Goal: Task Accomplishment & Management: Manage account settings

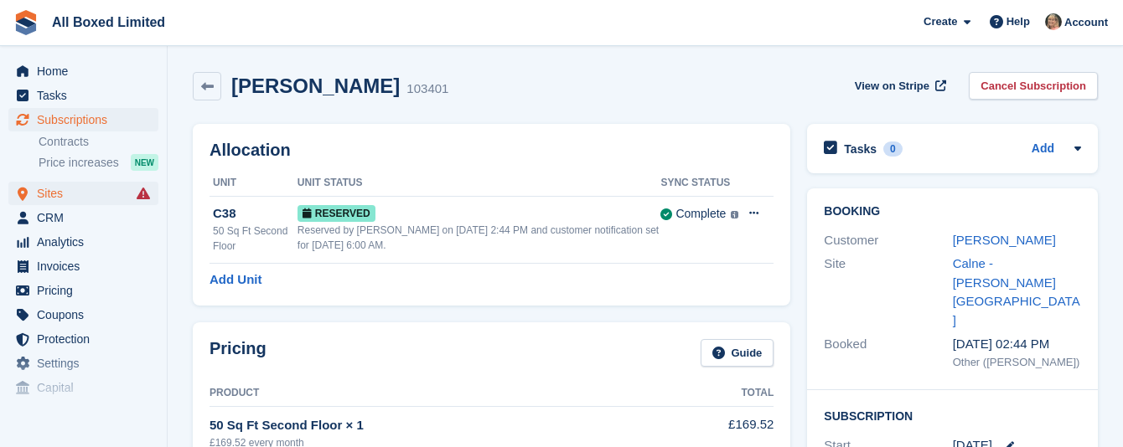
scroll to position [333, 0]
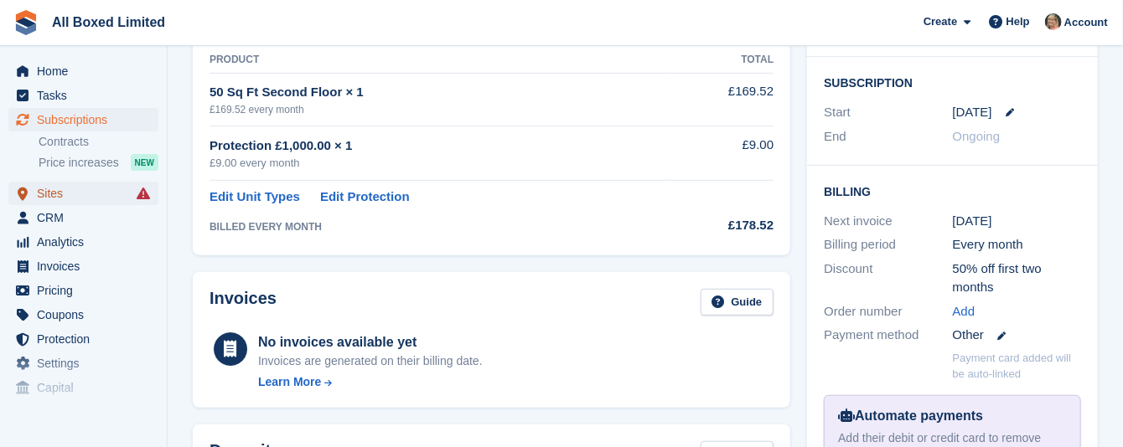
click at [49, 188] on span "Sites" at bounding box center [87, 193] width 101 height 23
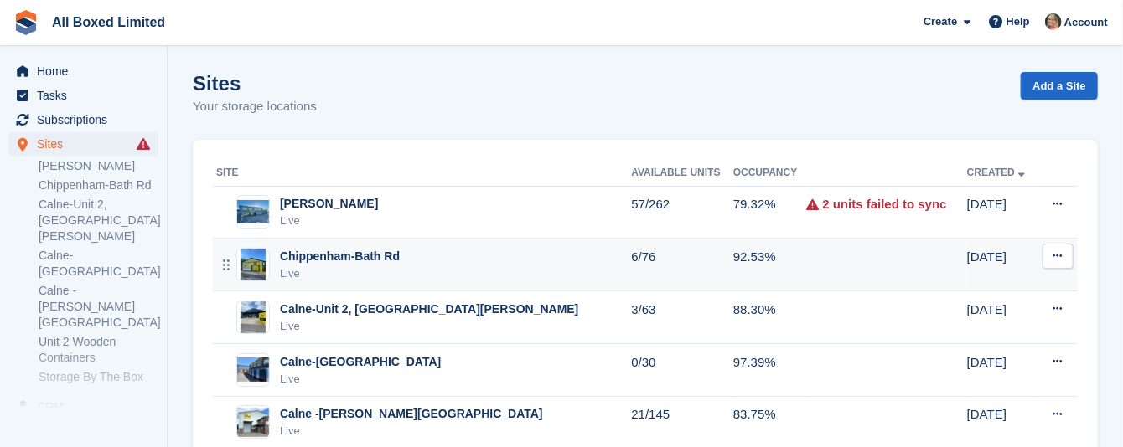
click at [298, 256] on div "Chippenham-Bath Rd" at bounding box center [340, 257] width 120 height 18
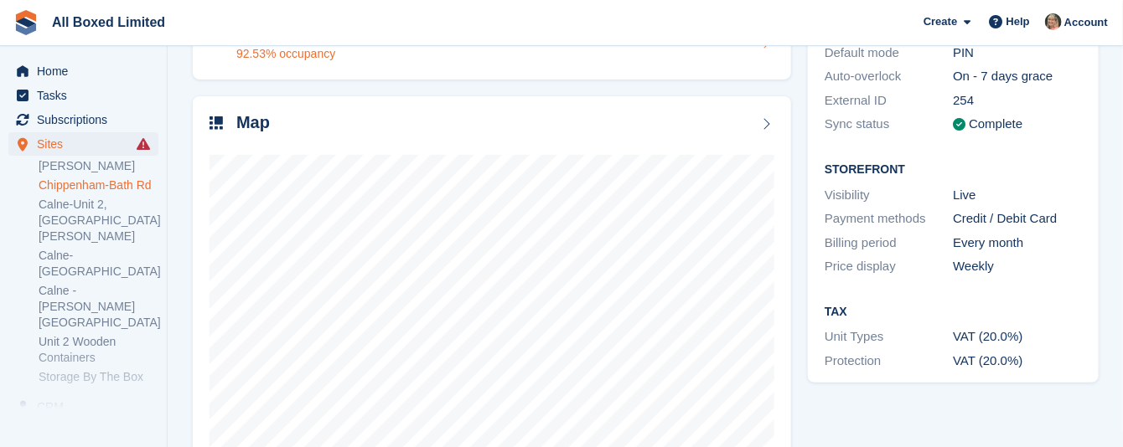
scroll to position [251, 0]
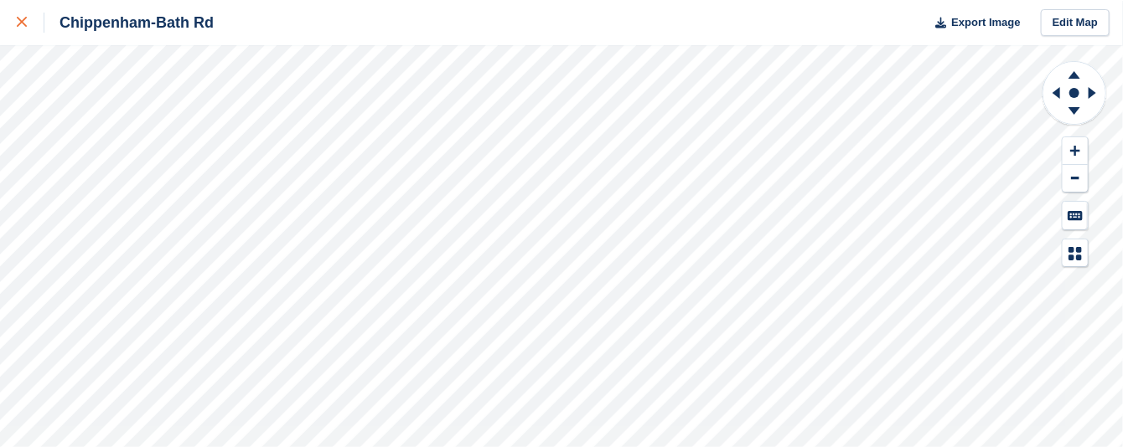
click at [18, 18] on icon at bounding box center [22, 22] width 10 height 10
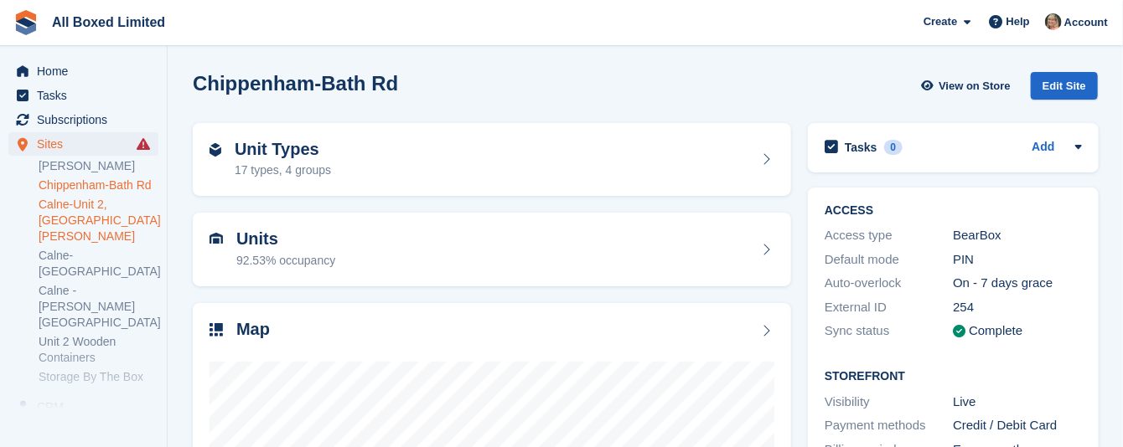
click at [85, 208] on link "Calne-Unit 2, [GEOGRAPHIC_DATA][PERSON_NAME]" at bounding box center [99, 221] width 120 height 48
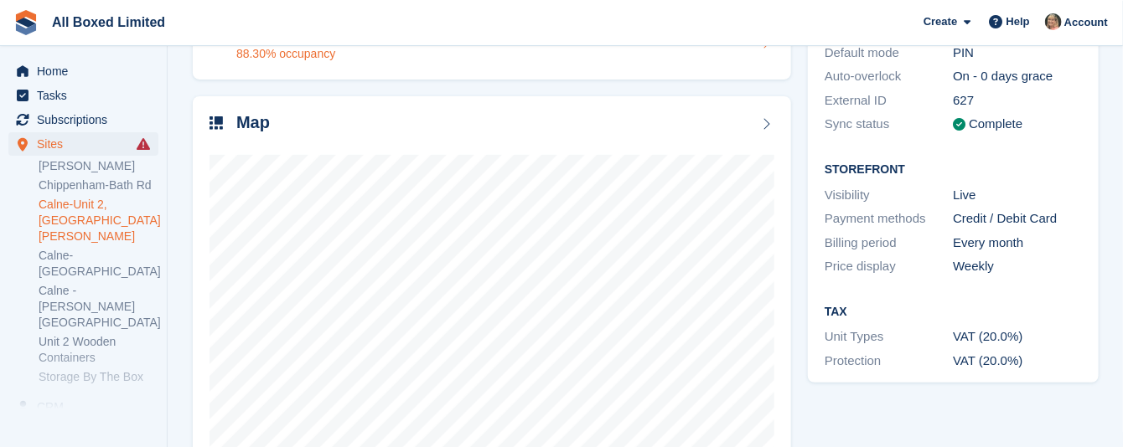
scroll to position [251, 0]
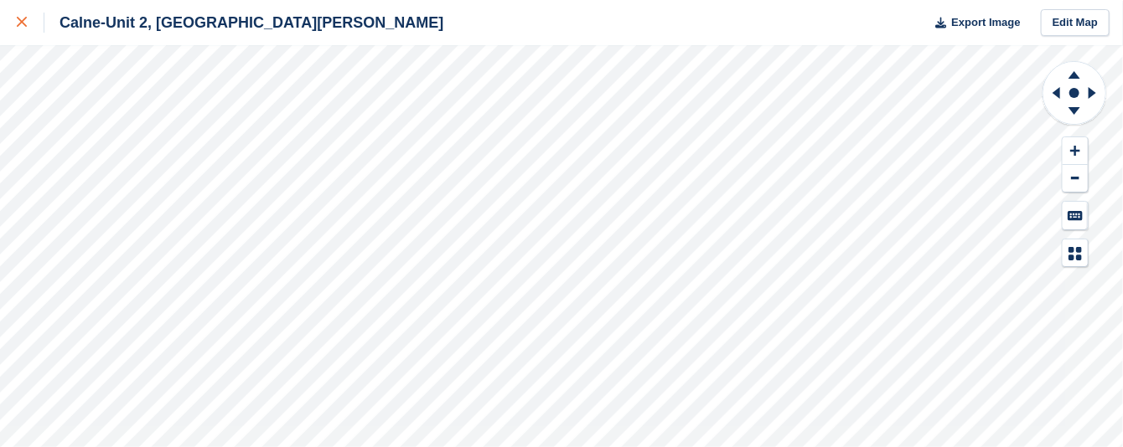
click at [18, 23] on icon at bounding box center [22, 22] width 10 height 10
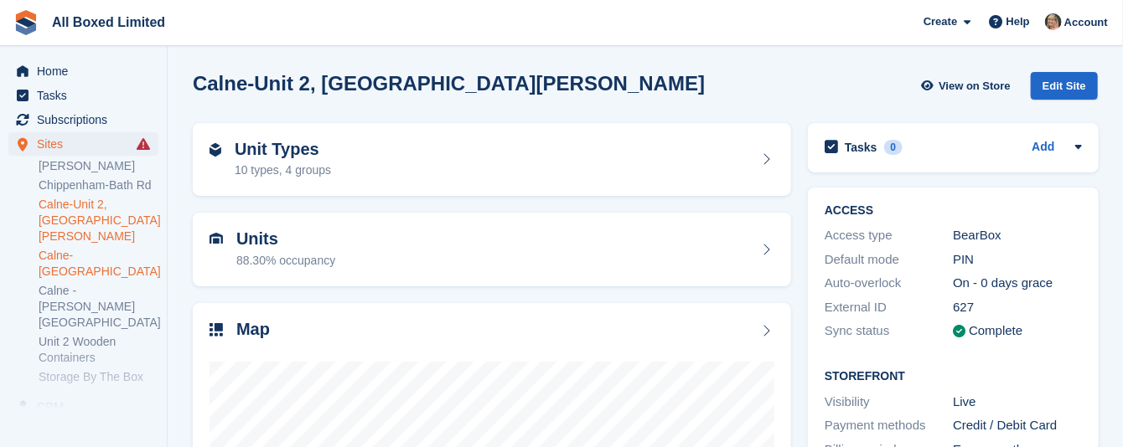
click at [78, 248] on link "Calne-[GEOGRAPHIC_DATA]" at bounding box center [99, 264] width 120 height 32
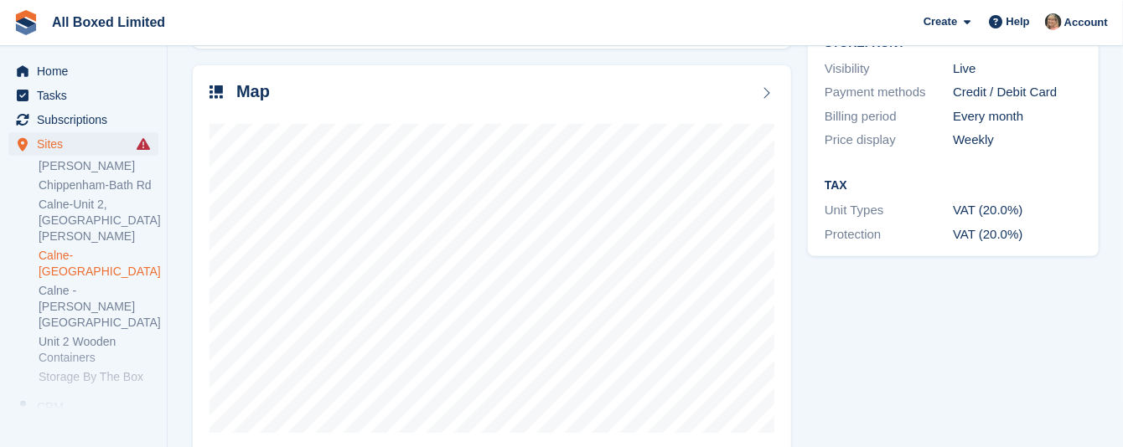
scroll to position [267, 0]
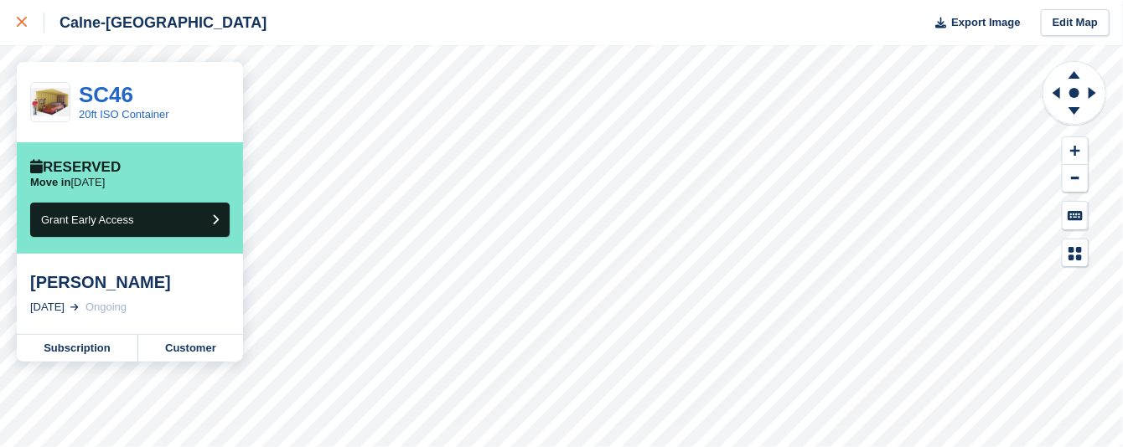
click at [18, 20] on icon at bounding box center [22, 22] width 10 height 10
drag, startPoint x: 0, startPoint y: 0, endPoint x: 20, endPoint y: 20, distance: 28.4
click at [20, 20] on icon at bounding box center [22, 22] width 10 height 10
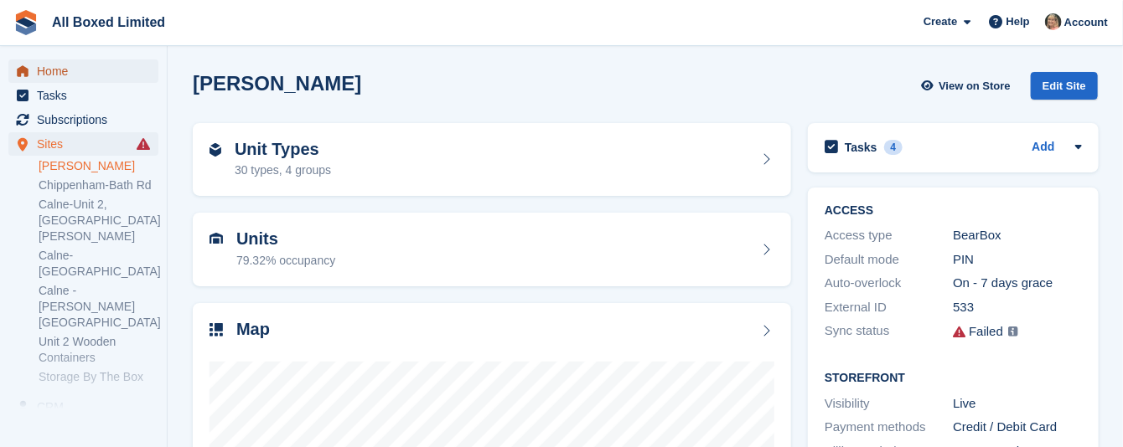
click at [56, 71] on span "Home" at bounding box center [87, 70] width 101 height 23
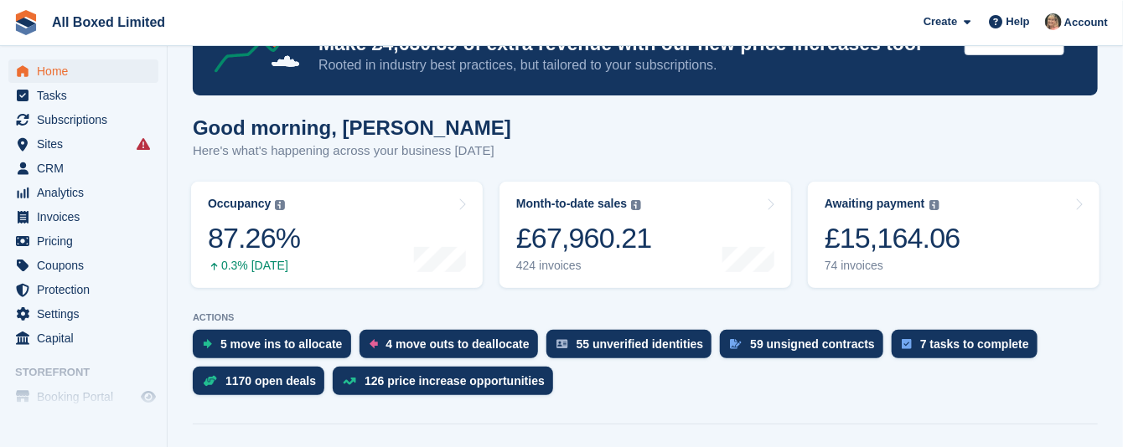
scroll to position [126, 0]
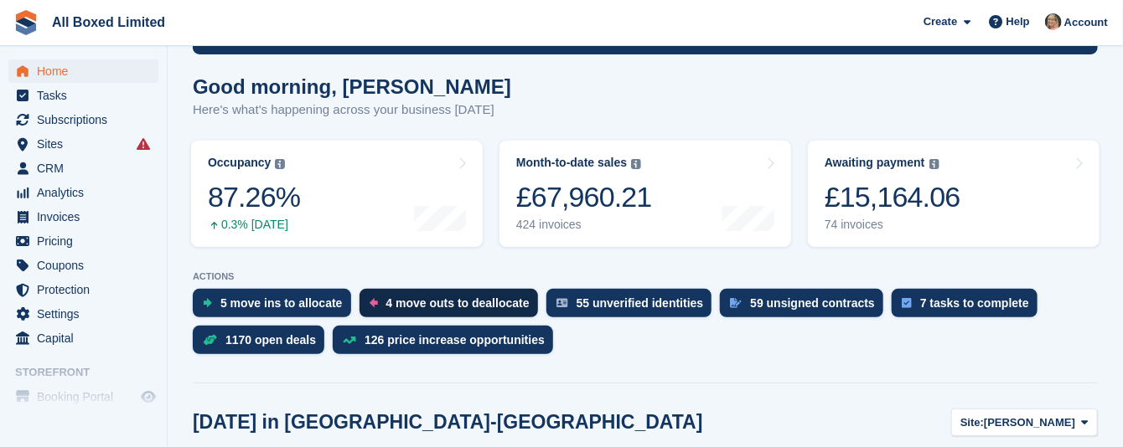
click at [430, 303] on div "4 move outs to deallocate" at bounding box center [457, 303] width 143 height 13
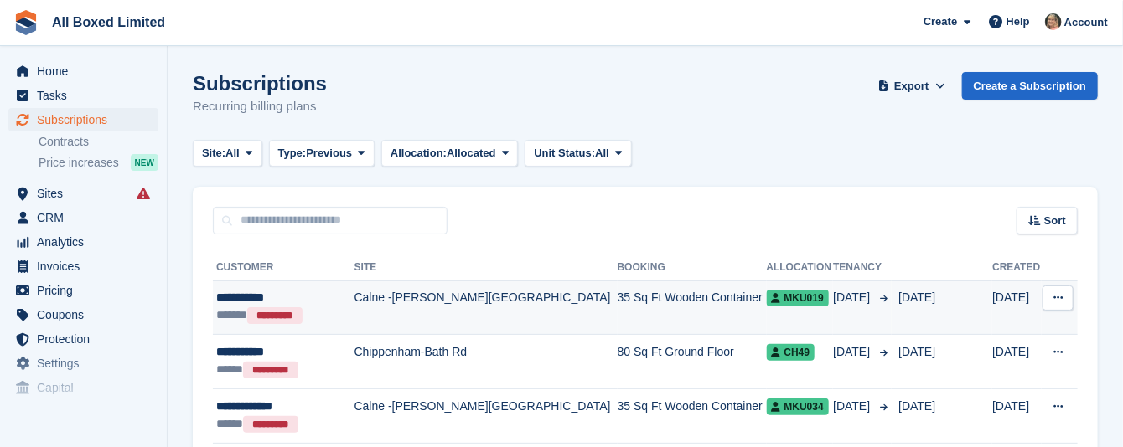
click at [1059, 298] on icon at bounding box center [1057, 297] width 9 height 11
click at [388, 296] on td "Calne -[PERSON_NAME][GEOGRAPHIC_DATA]" at bounding box center [485, 308] width 263 height 54
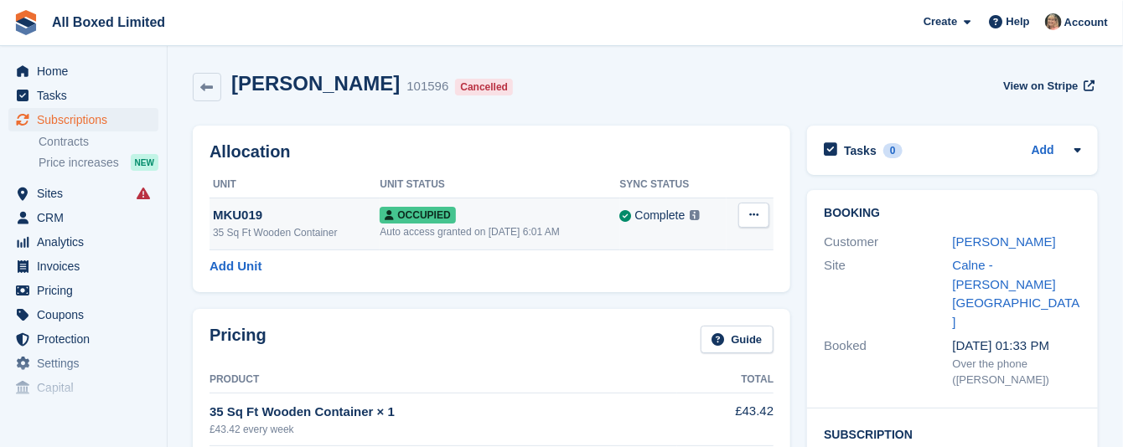
click at [758, 214] on icon at bounding box center [753, 214] width 9 height 11
click at [658, 284] on p "Deallocate" at bounding box center [689, 284] width 146 height 22
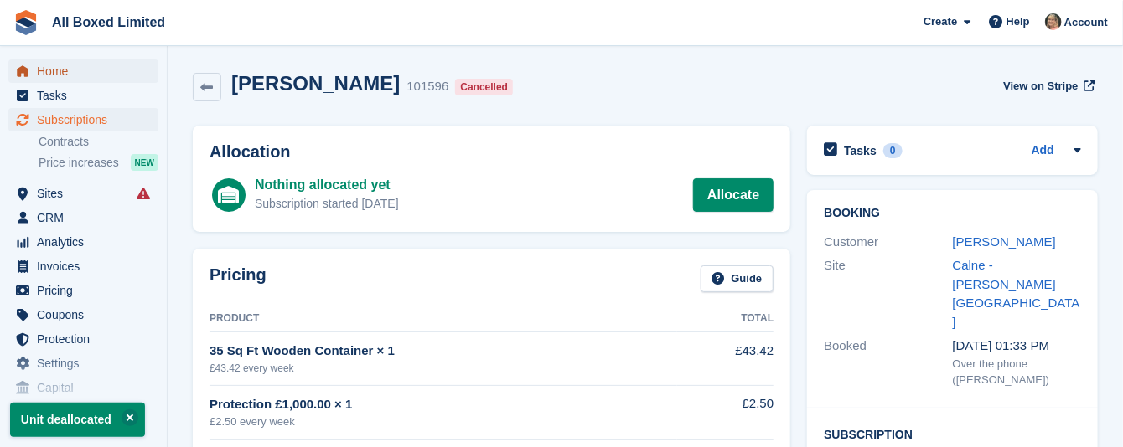
click at [58, 73] on span "Home" at bounding box center [87, 70] width 101 height 23
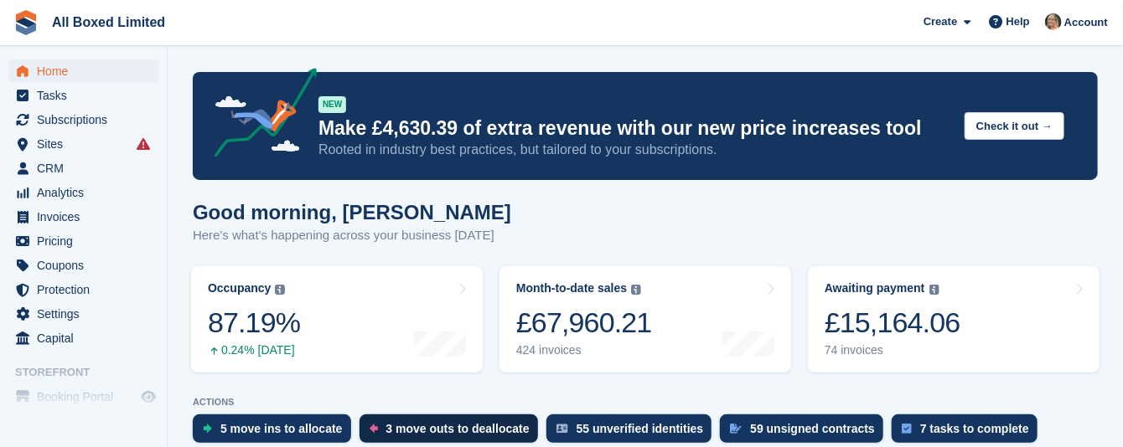
click at [461, 426] on div "3 move outs to deallocate" at bounding box center [457, 428] width 143 height 13
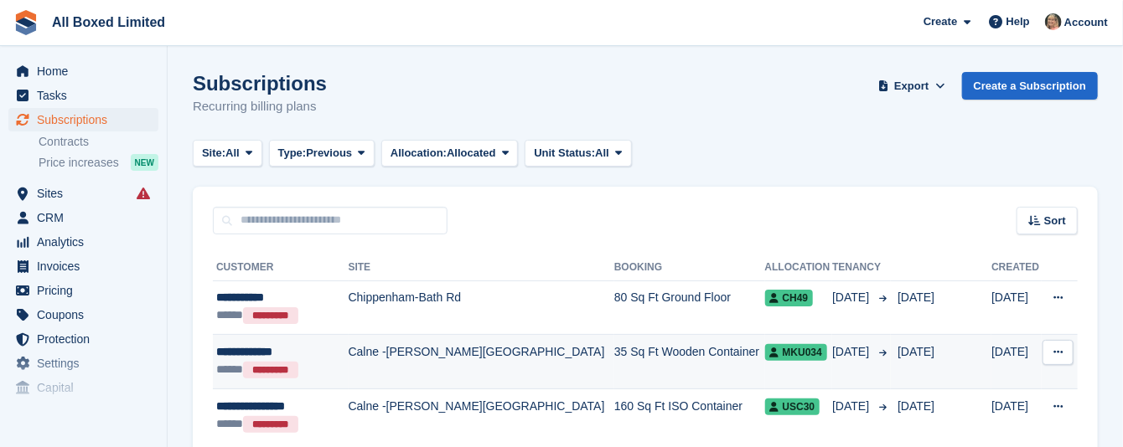
scroll to position [79, 0]
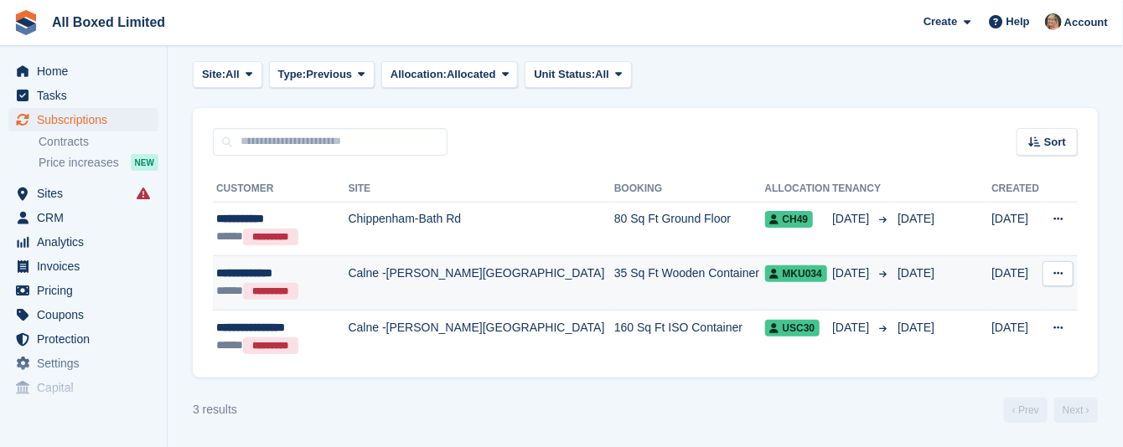
click at [257, 271] on div "**********" at bounding box center [279, 274] width 127 height 18
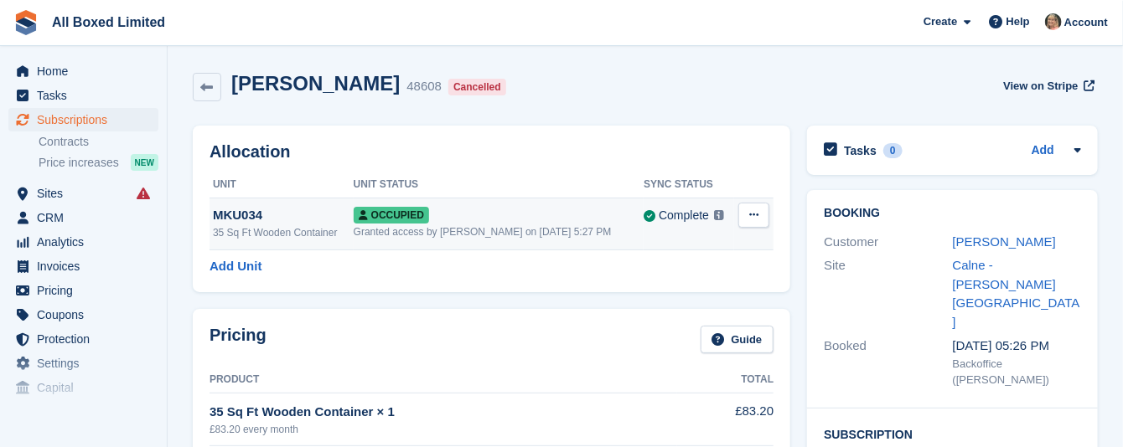
click at [759, 215] on button at bounding box center [753, 215] width 31 height 25
click at [628, 284] on p "Deallocate" at bounding box center [689, 284] width 146 height 22
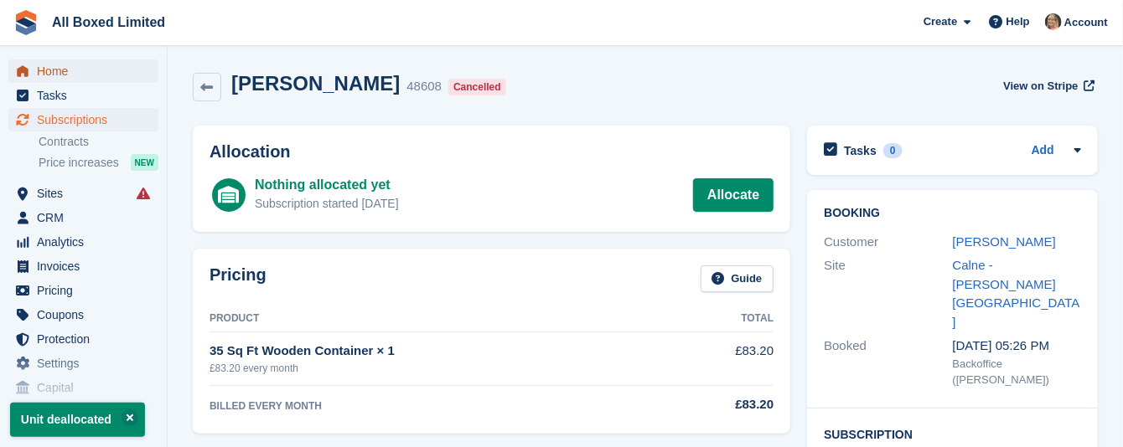
click at [51, 70] on span "Home" at bounding box center [87, 70] width 101 height 23
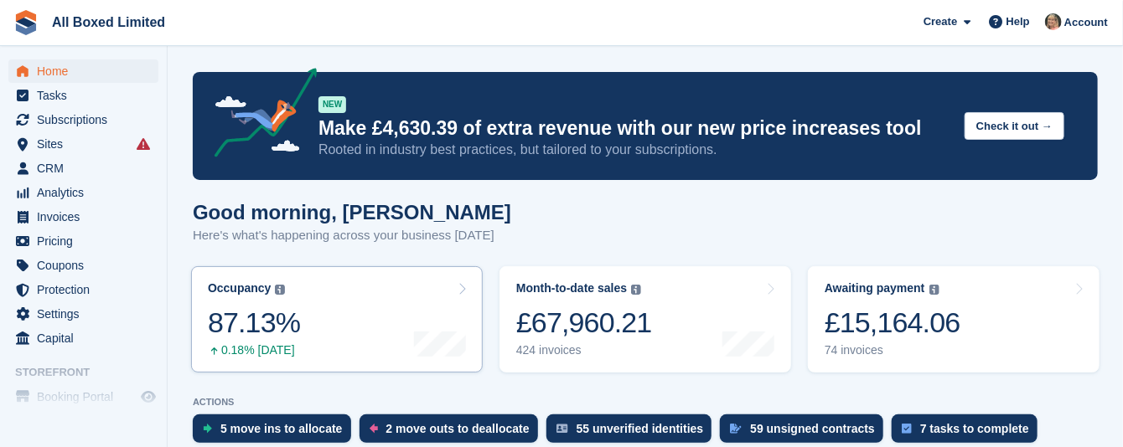
scroll to position [251, 0]
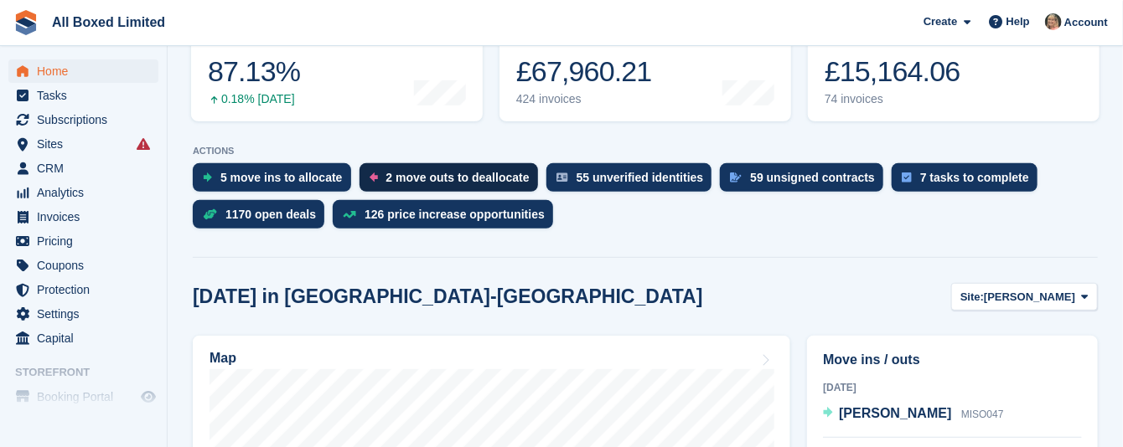
click at [409, 178] on div "2 move outs to deallocate" at bounding box center [457, 177] width 143 height 13
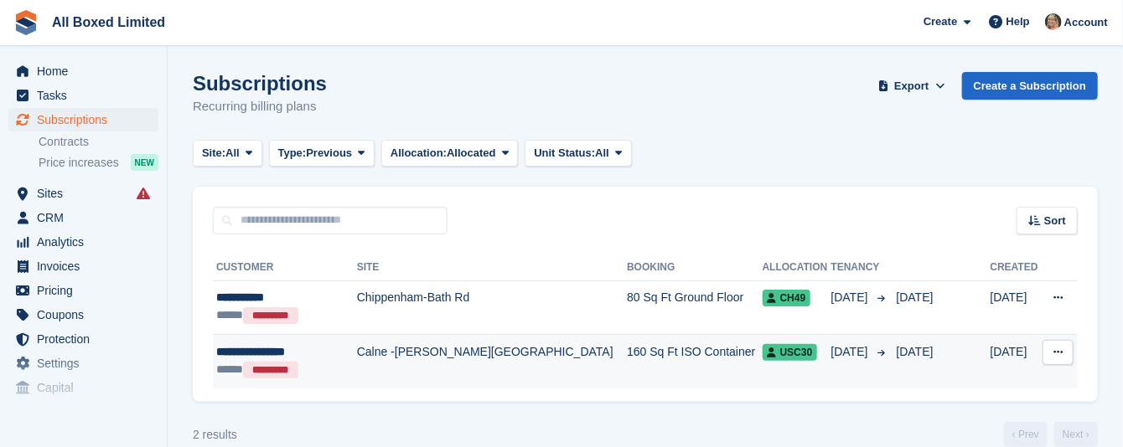
click at [277, 350] on div "**********" at bounding box center [282, 352] width 133 height 18
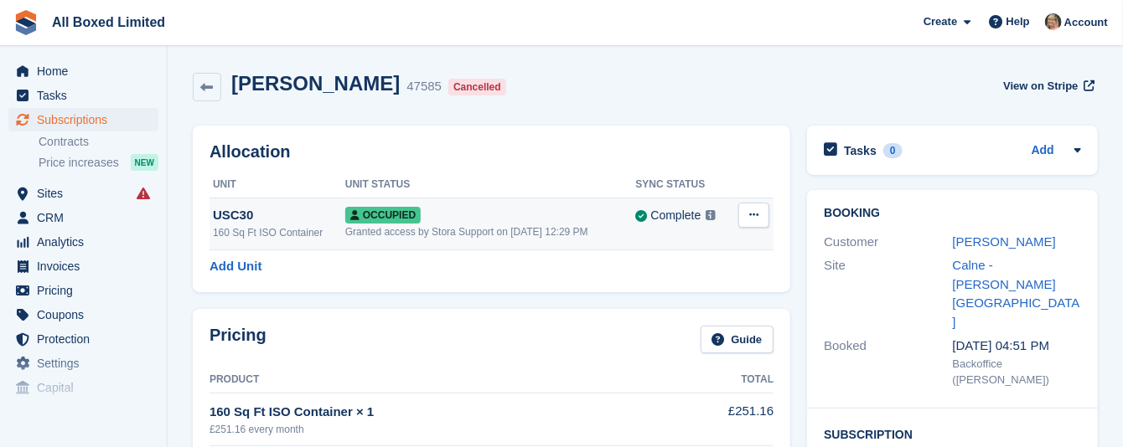
click at [758, 220] on icon at bounding box center [753, 214] width 9 height 11
click at [667, 284] on p "Deallocate" at bounding box center [689, 284] width 146 height 22
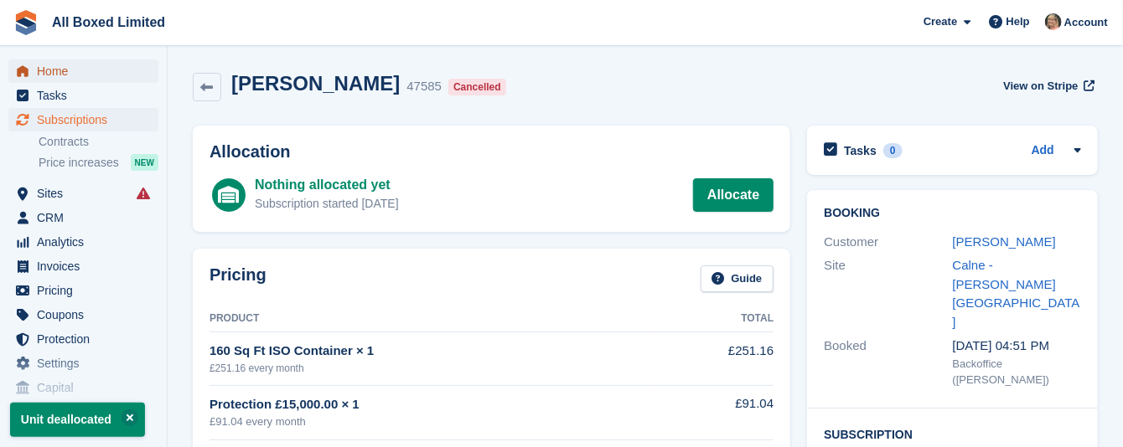
click at [56, 73] on span "Home" at bounding box center [87, 70] width 101 height 23
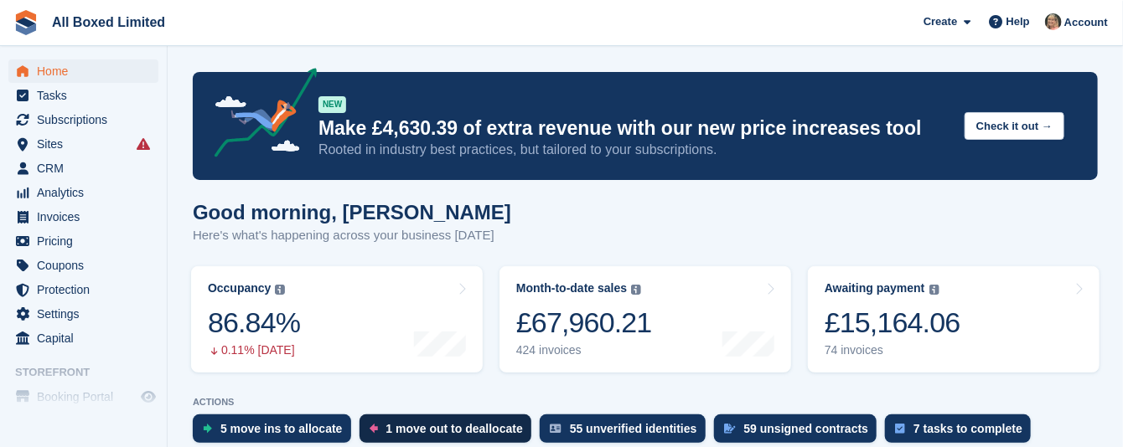
click at [419, 430] on div "1 move out to deallocate" at bounding box center [454, 428] width 137 height 13
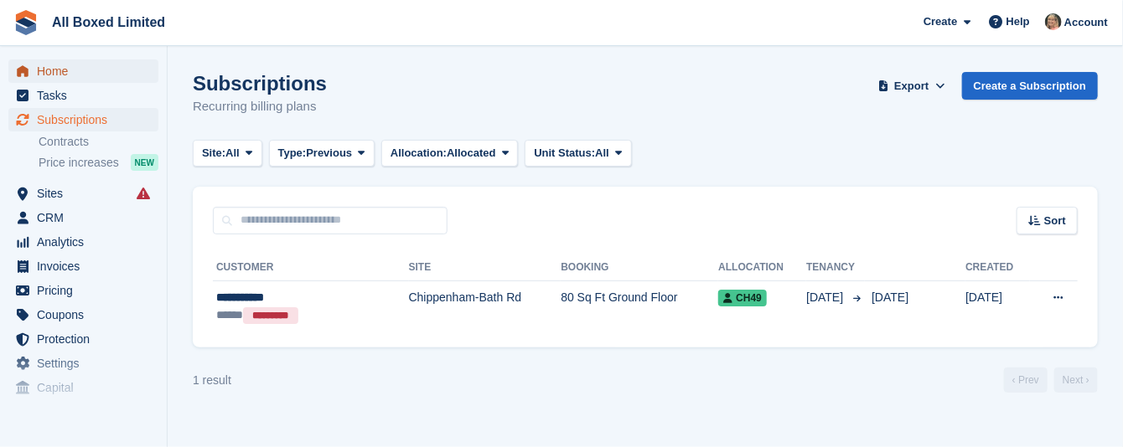
click at [48, 67] on span "Home" at bounding box center [87, 70] width 101 height 23
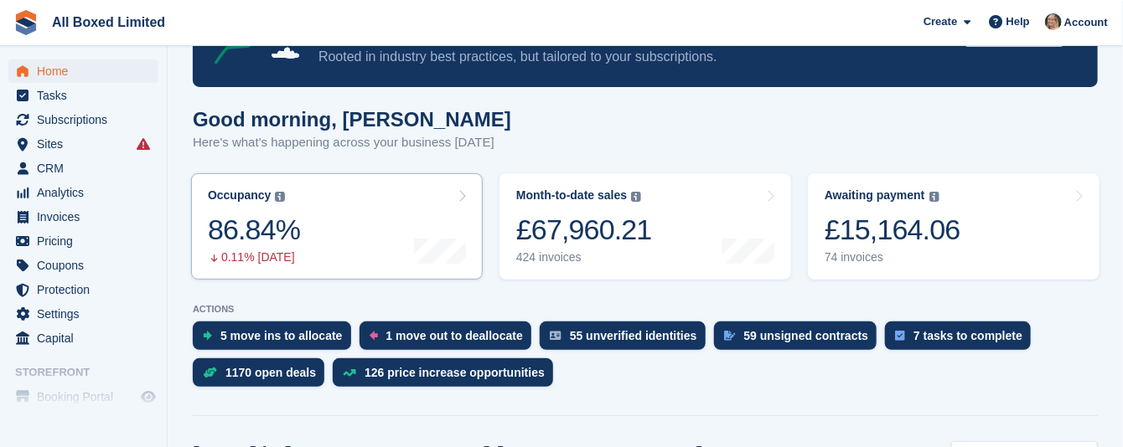
scroll to position [126, 0]
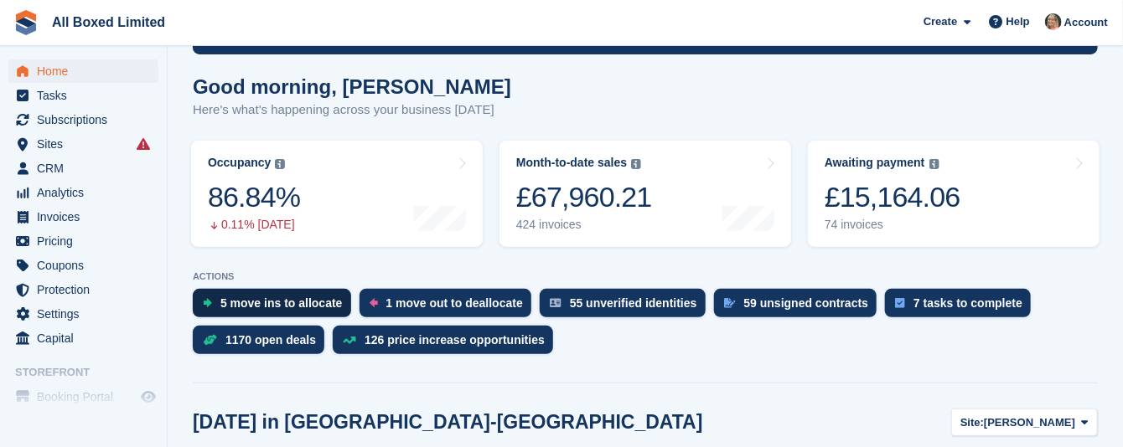
click at [249, 301] on div "5 move ins to allocate" at bounding box center [281, 303] width 122 height 13
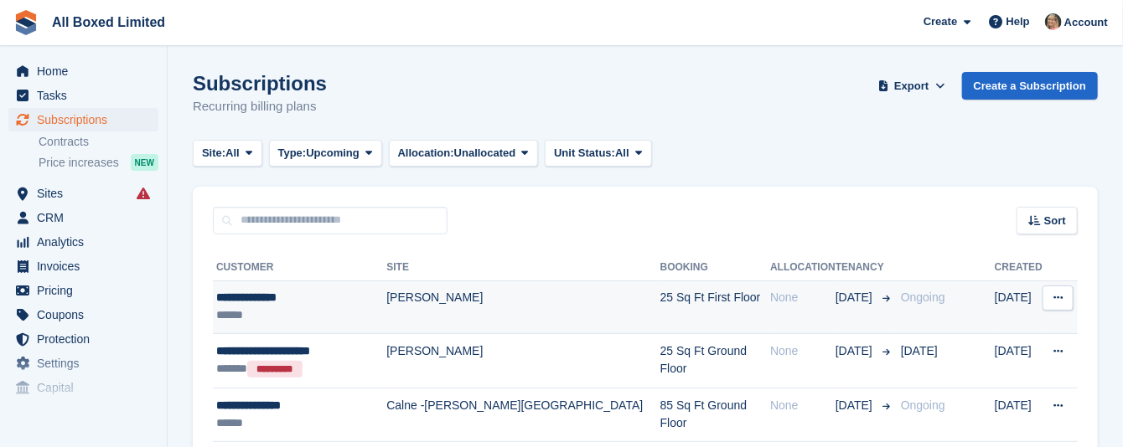
click at [431, 295] on td "[PERSON_NAME]" at bounding box center [522, 308] width 273 height 54
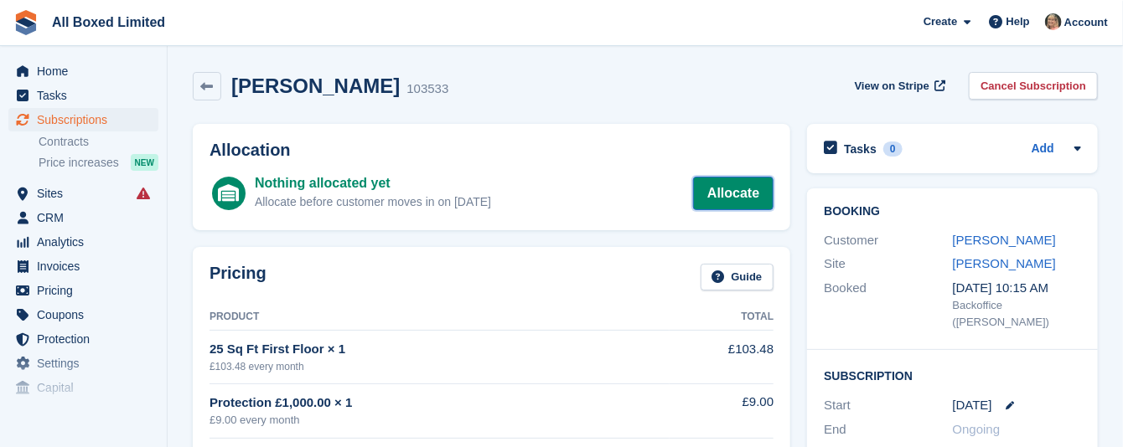
click at [731, 188] on link "Allocate" at bounding box center [733, 194] width 80 height 34
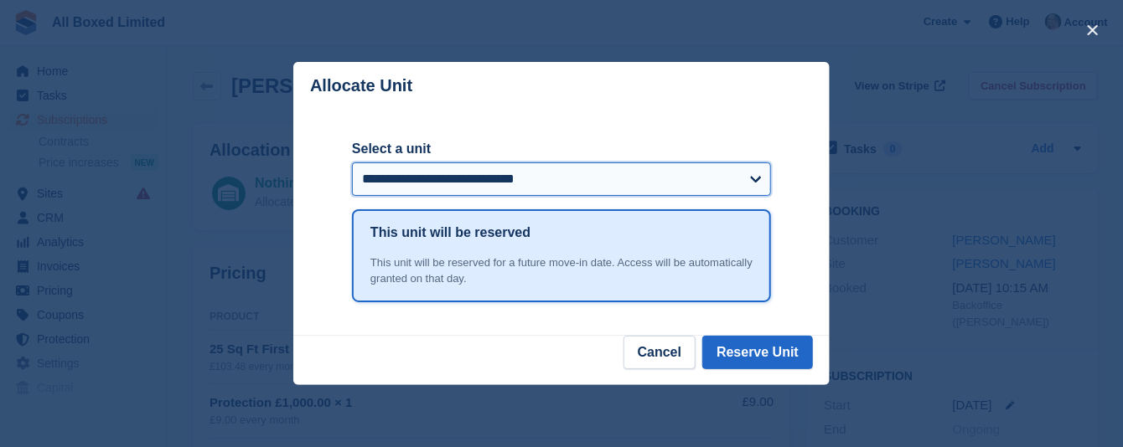
click at [758, 180] on select "**********" at bounding box center [561, 180] width 419 height 34
select select "*****"
click at [352, 164] on select "**********" at bounding box center [561, 180] width 419 height 34
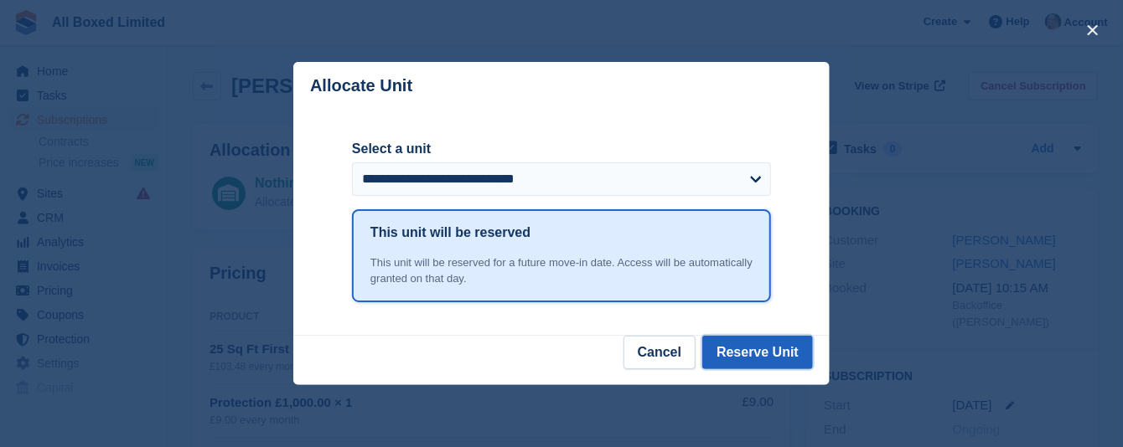
click at [762, 354] on button "Reserve Unit" at bounding box center [757, 353] width 111 height 34
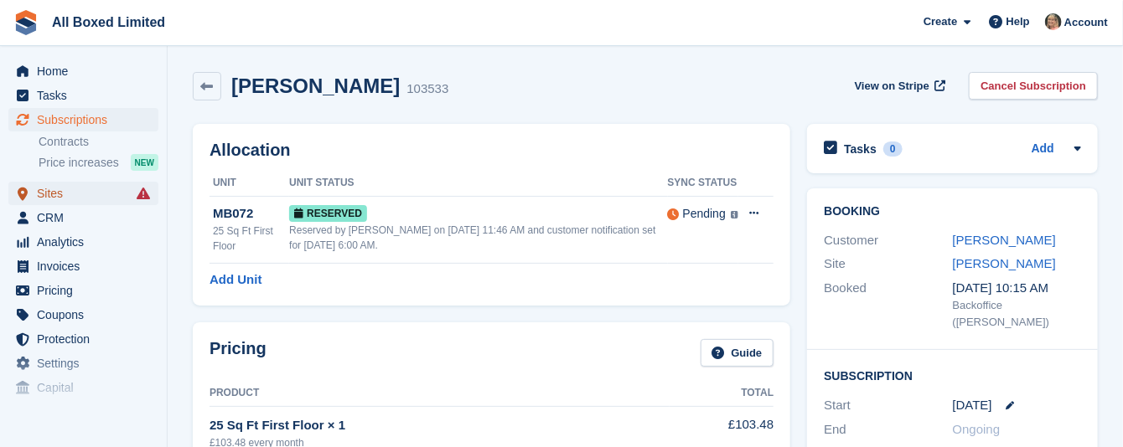
click at [44, 194] on span "Sites" at bounding box center [87, 193] width 101 height 23
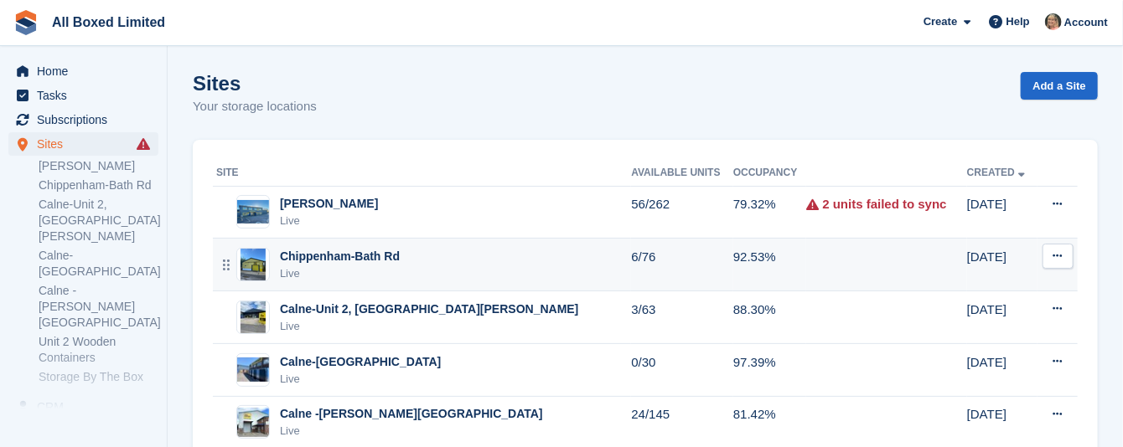
click at [377, 258] on div "Chippenham-Bath Rd" at bounding box center [340, 257] width 120 height 18
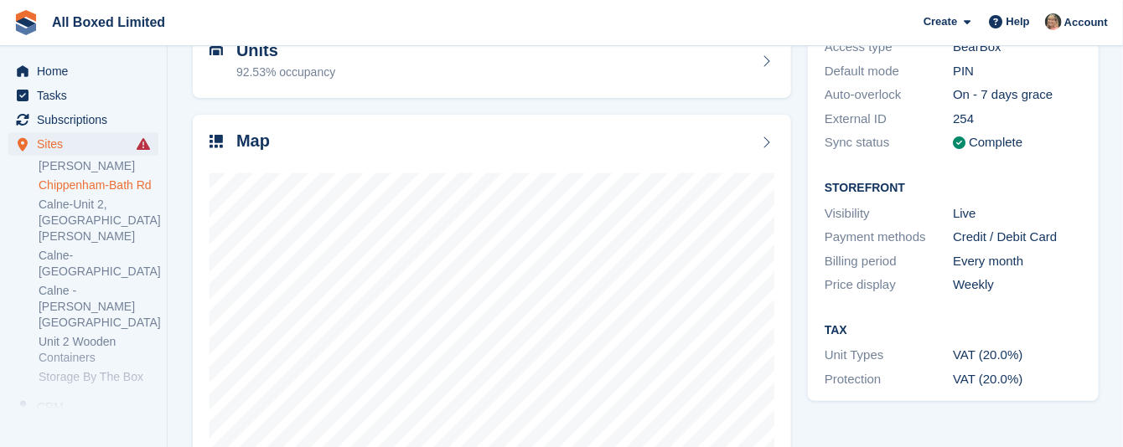
scroll to position [251, 0]
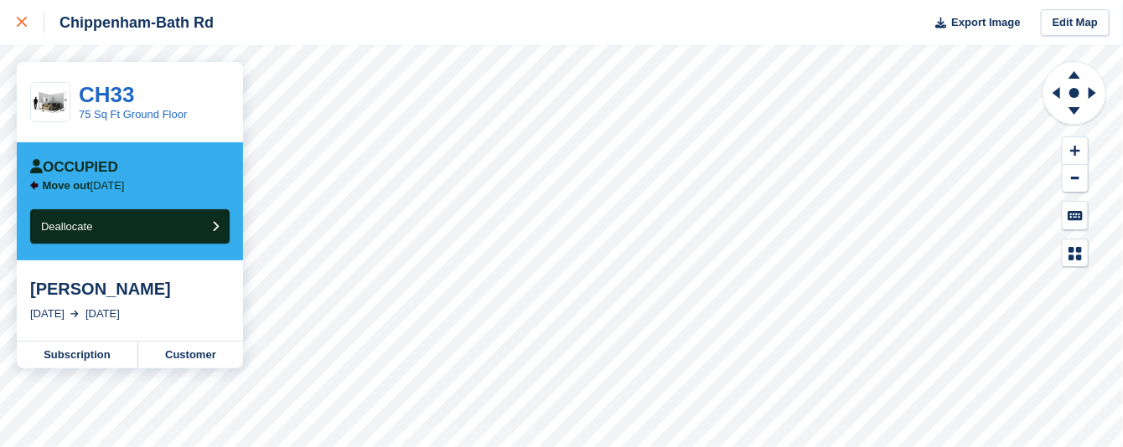
click at [23, 19] on icon at bounding box center [22, 22] width 10 height 10
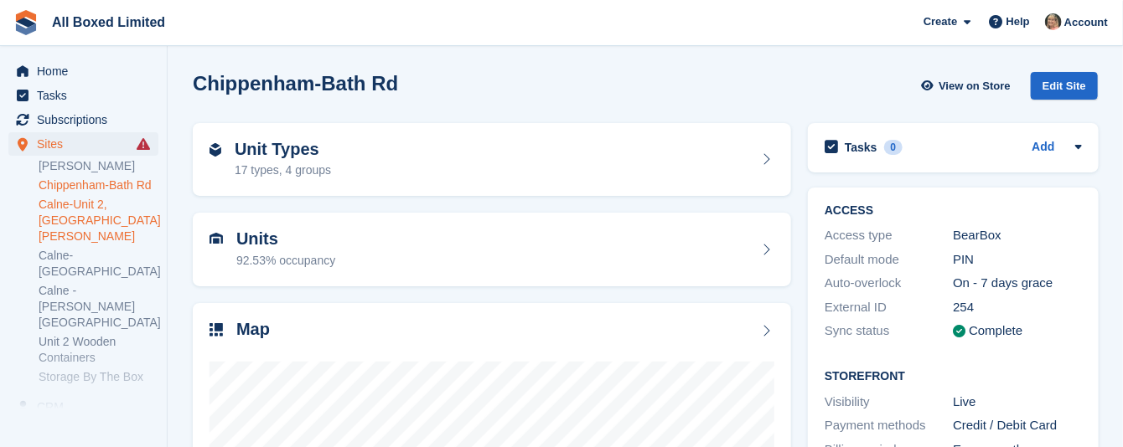
click at [107, 204] on link "Calne-Unit 2, [GEOGRAPHIC_DATA][PERSON_NAME]" at bounding box center [99, 221] width 120 height 48
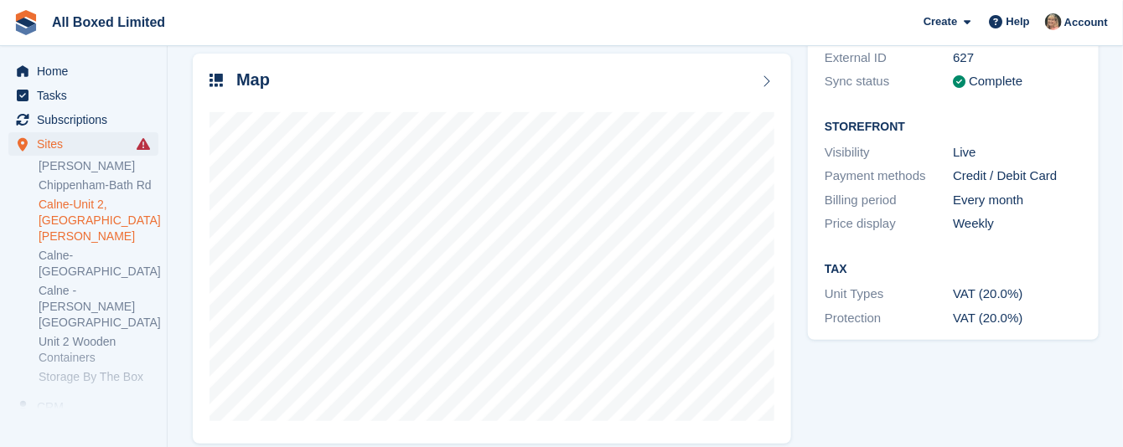
scroll to position [251, 0]
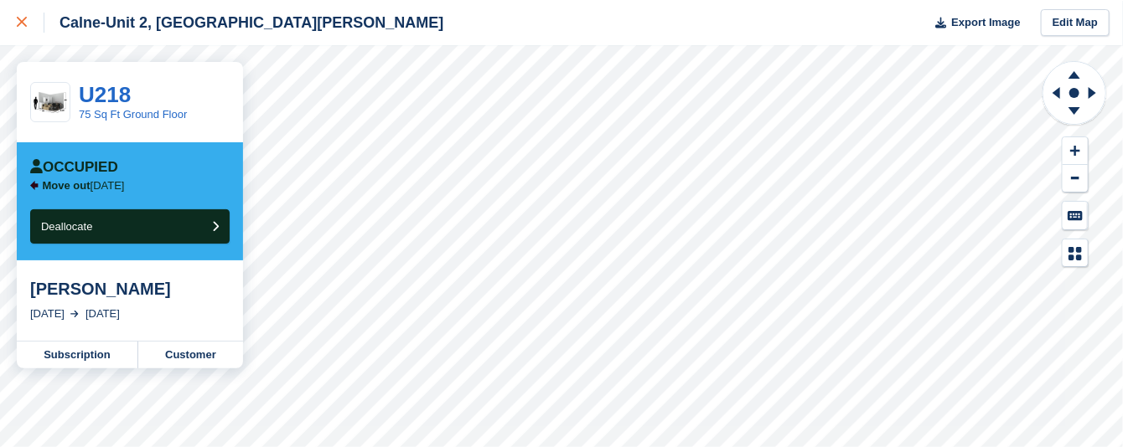
click at [17, 18] on icon at bounding box center [22, 22] width 10 height 10
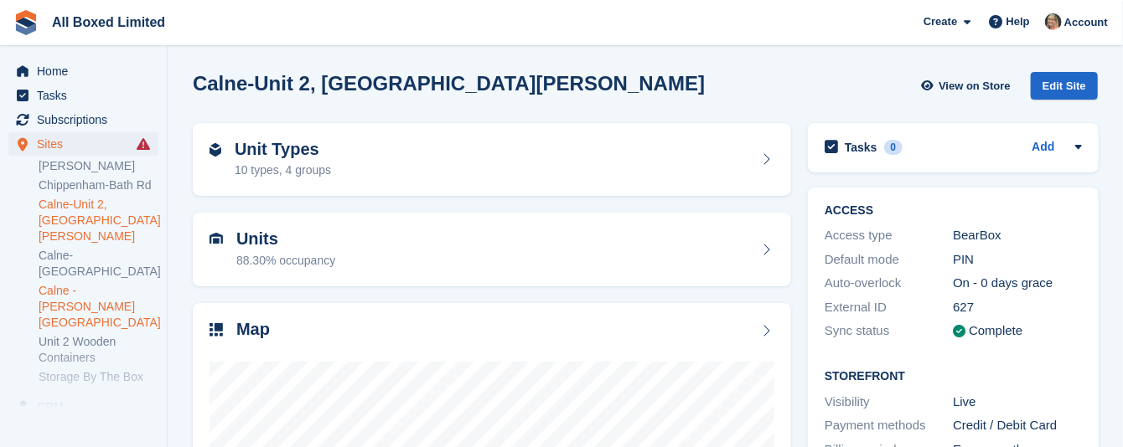
click at [110, 283] on link "Calne -[PERSON_NAME][GEOGRAPHIC_DATA]" at bounding box center [99, 307] width 120 height 48
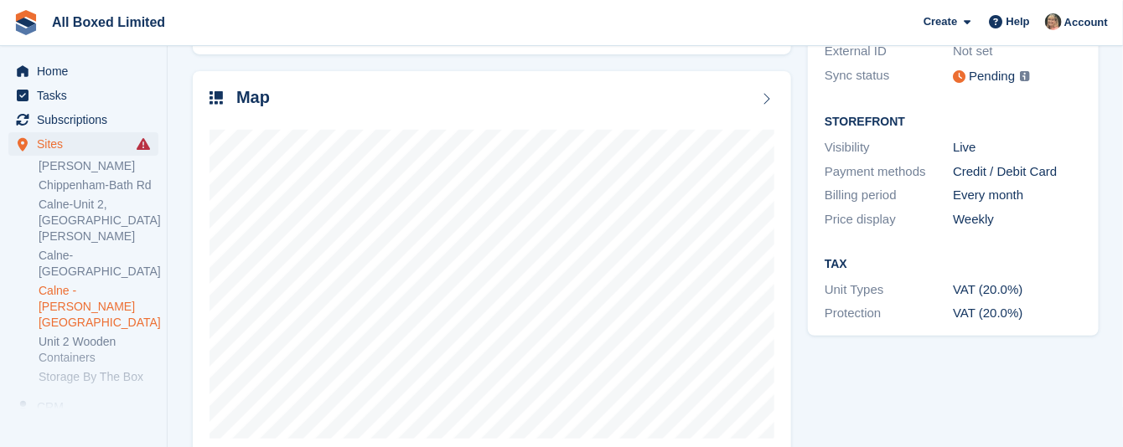
scroll to position [251, 0]
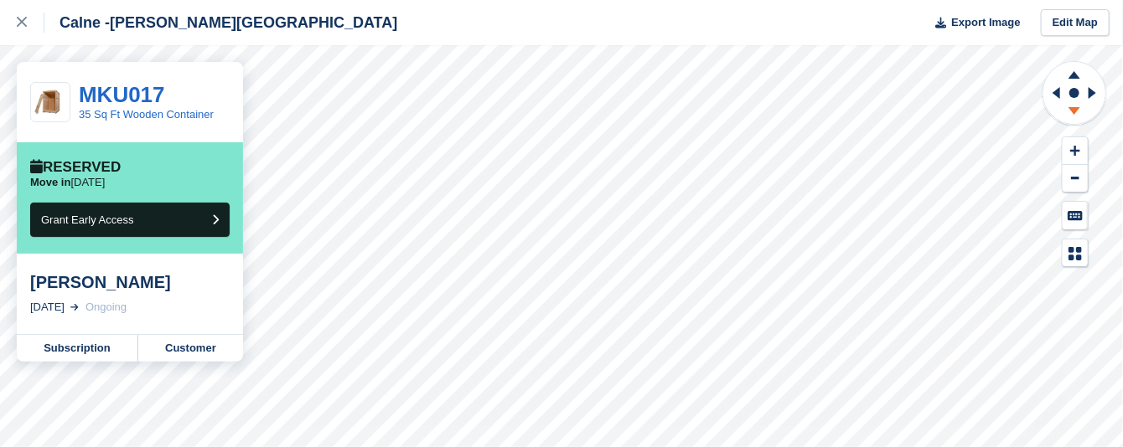
click at [1072, 114] on icon at bounding box center [1074, 113] width 44 height 21
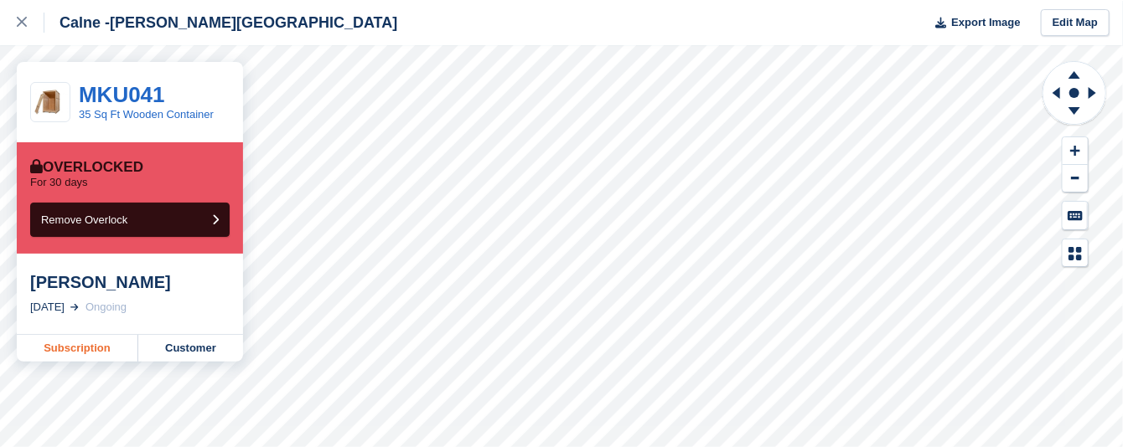
click at [59, 348] on link "Subscription" at bounding box center [77, 348] width 121 height 27
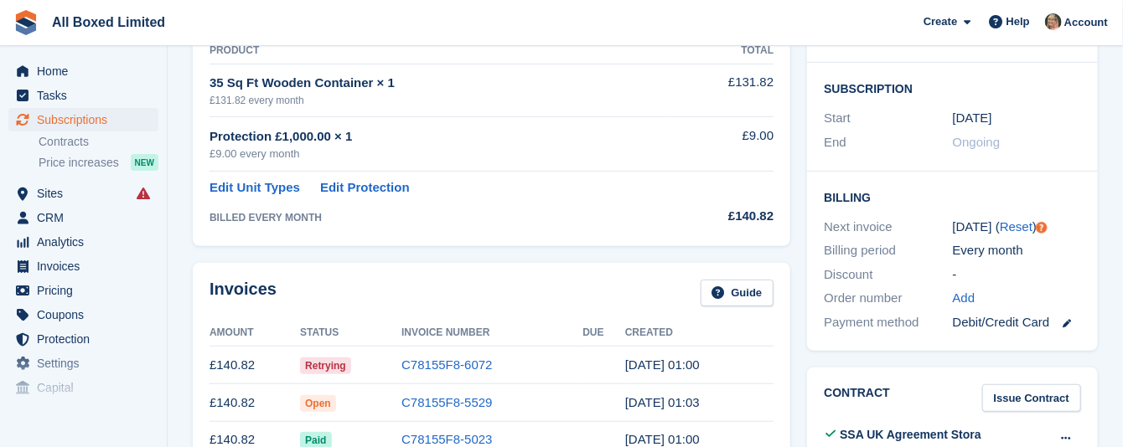
scroll to position [377, 0]
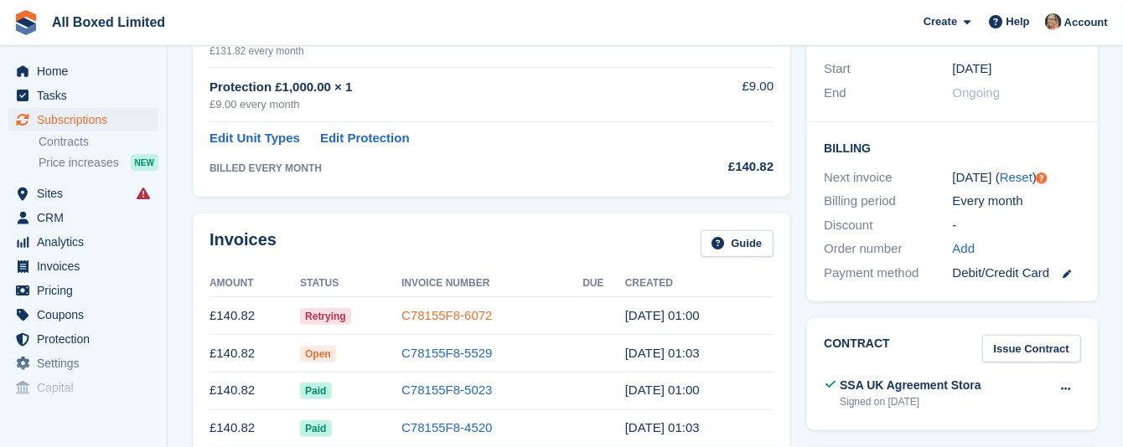
click at [452, 313] on link "C78155F8-6072" at bounding box center [446, 315] width 90 height 14
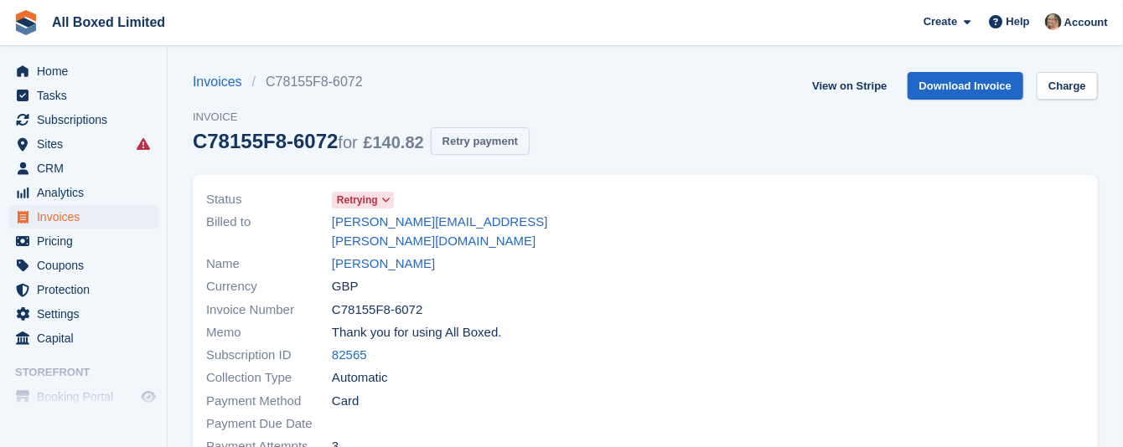
click at [464, 137] on button "Retry payment" at bounding box center [480, 141] width 99 height 28
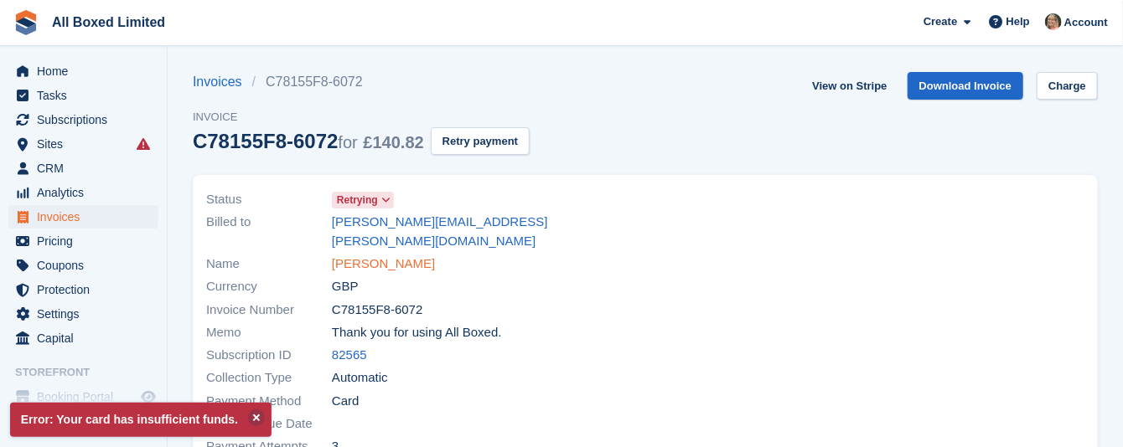
click at [400, 255] on link "[PERSON_NAME]" at bounding box center [383, 264] width 103 height 19
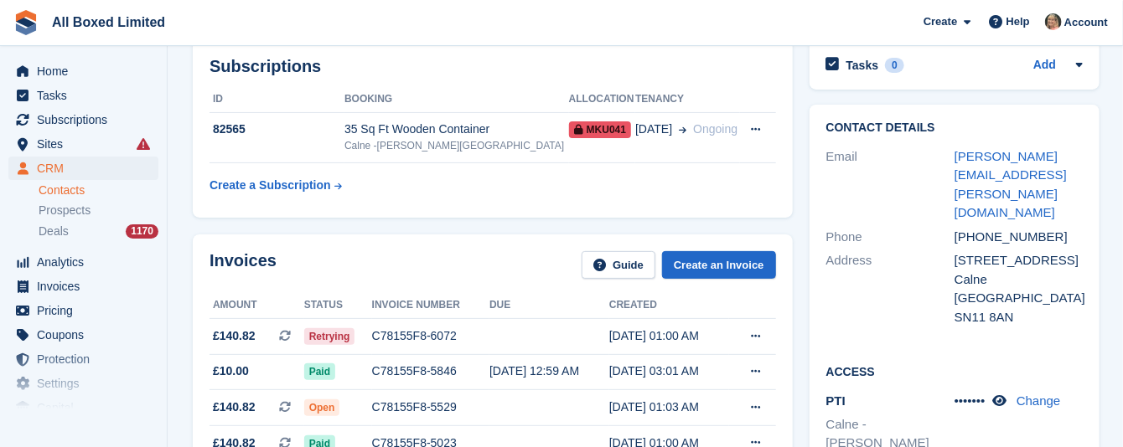
scroll to position [126, 0]
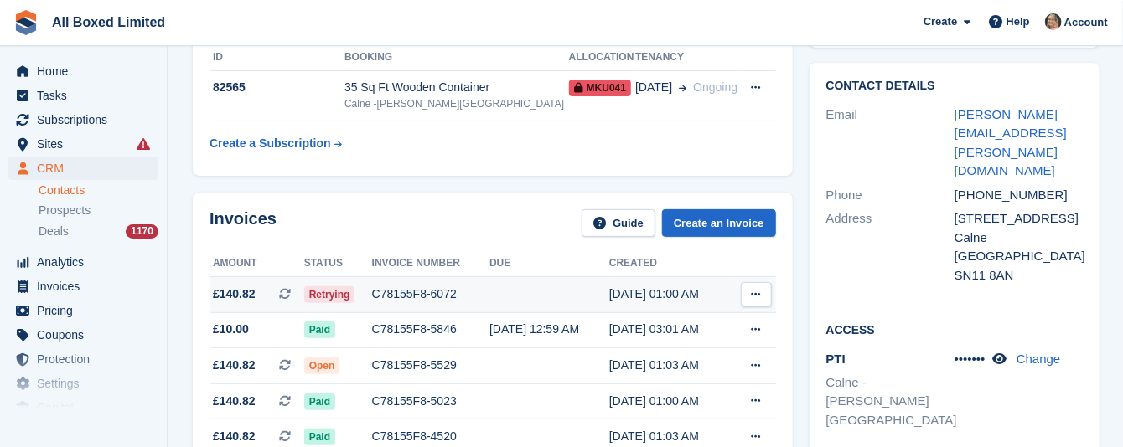
click at [395, 295] on div "C78155F8-6072" at bounding box center [430, 295] width 117 height 18
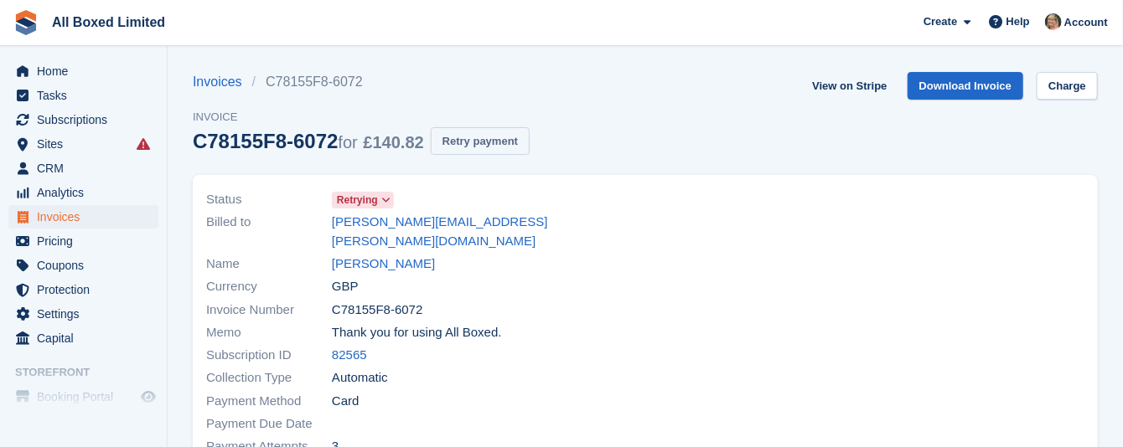
click at [482, 136] on button "Retry payment" at bounding box center [480, 141] width 99 height 28
click at [378, 255] on link "[PERSON_NAME]" at bounding box center [383, 264] width 103 height 19
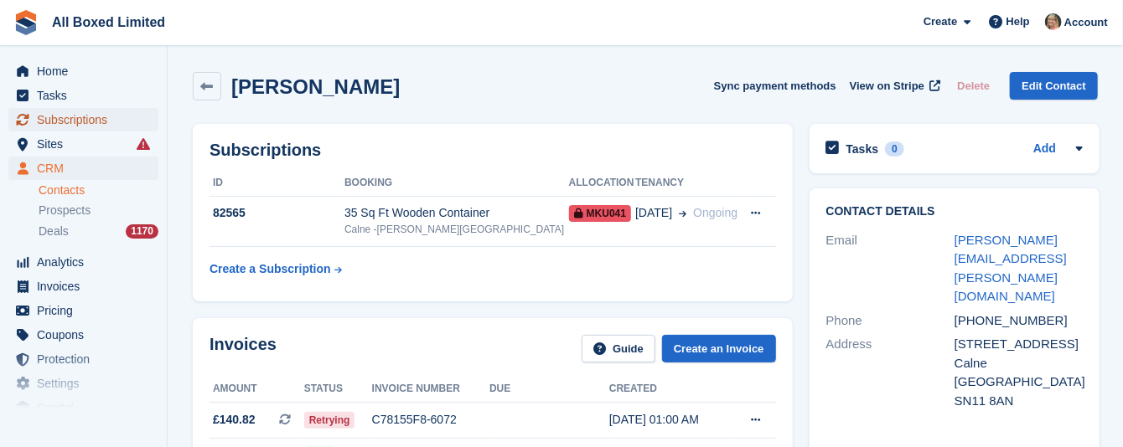
click at [66, 114] on span "Subscriptions" at bounding box center [87, 119] width 101 height 23
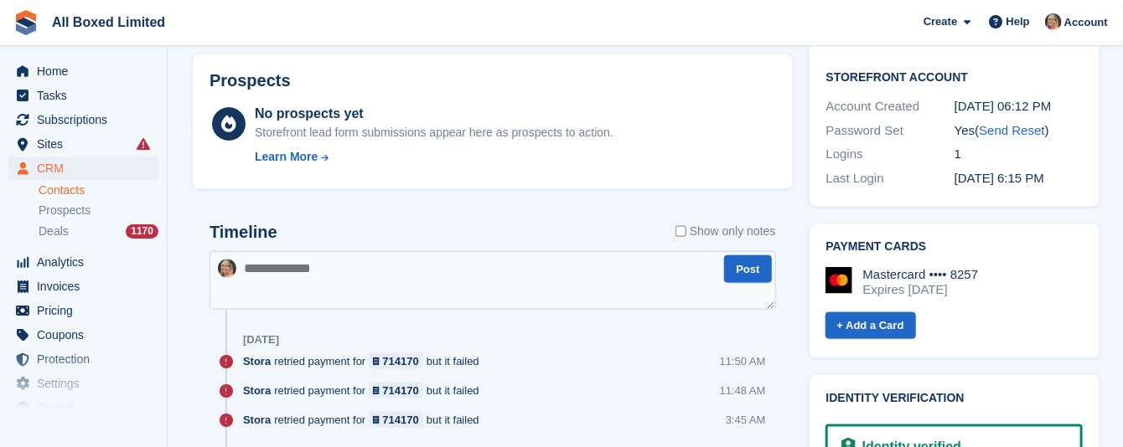
scroll to position [880, 0]
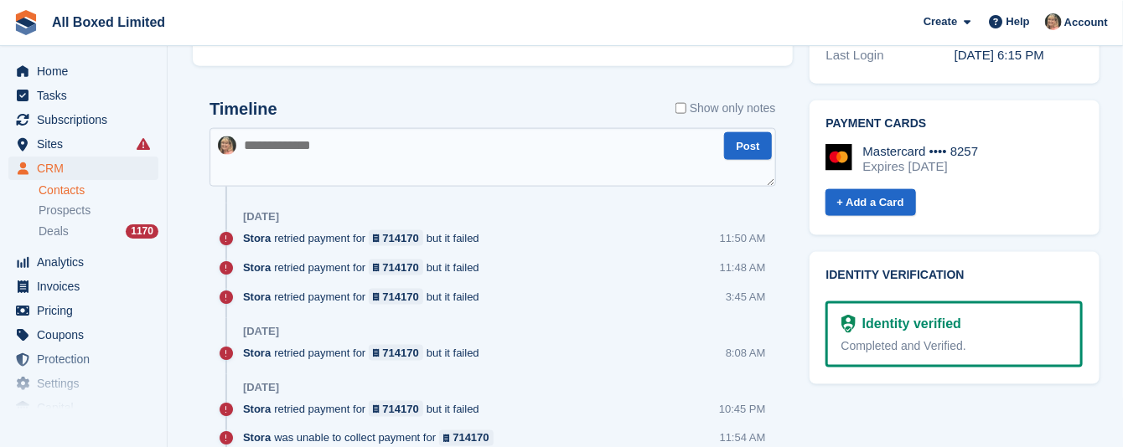
click at [410, 163] on textarea at bounding box center [492, 157] width 566 height 59
type textarea "**********"
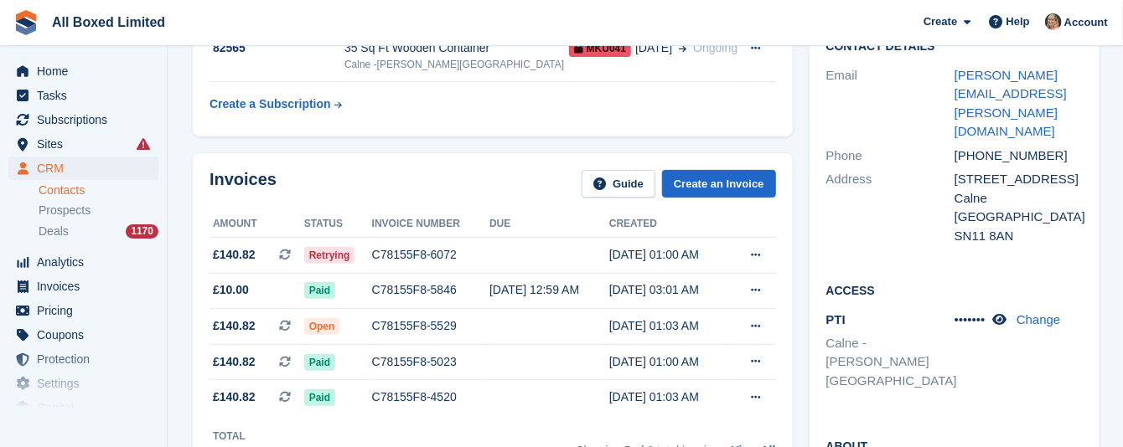
scroll to position [126, 0]
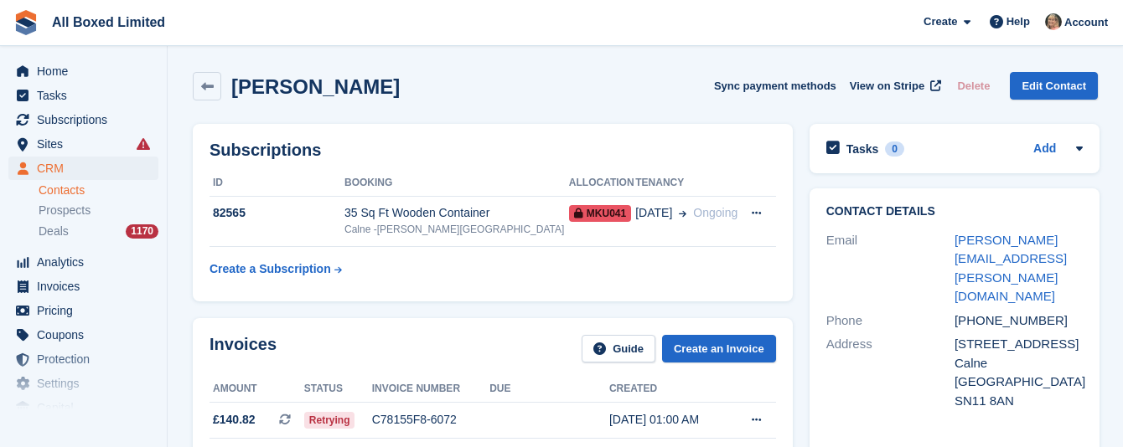
scroll to position [126, 0]
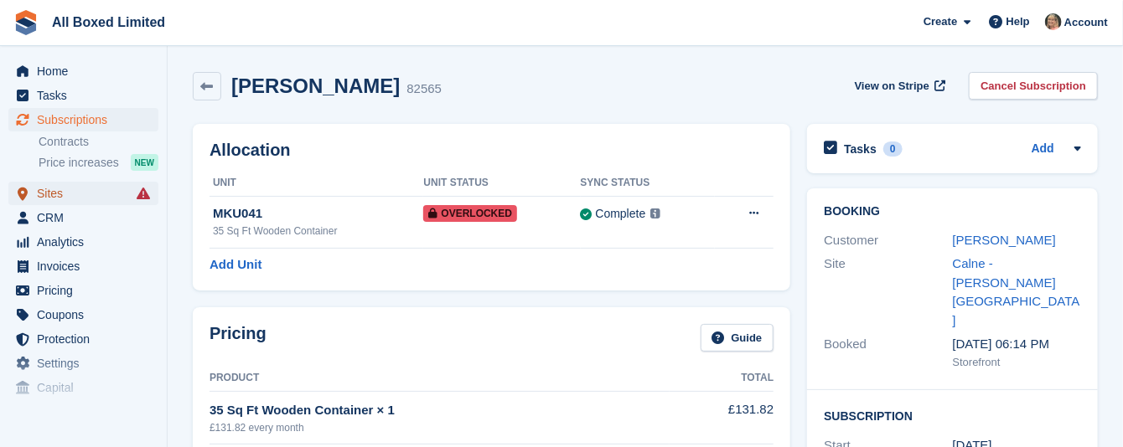
click at [44, 193] on span "Sites" at bounding box center [87, 193] width 101 height 23
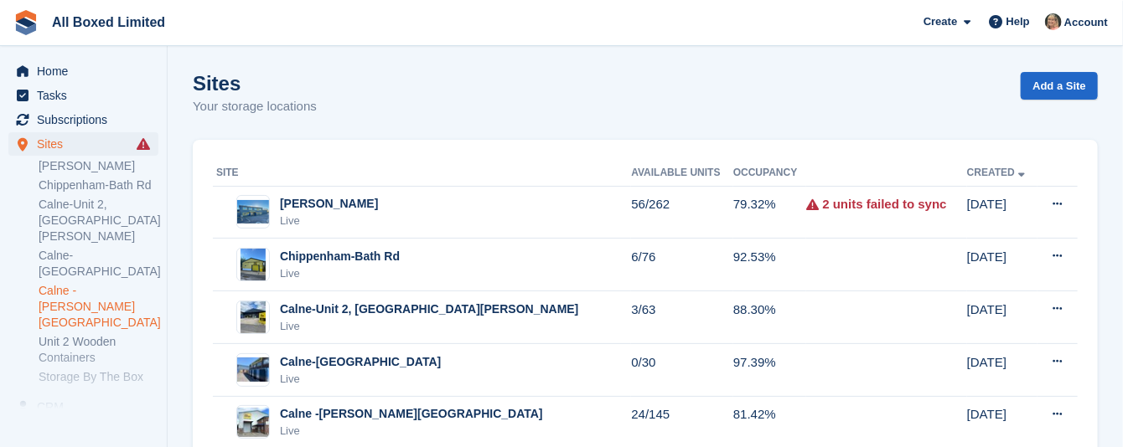
click at [74, 283] on link "Calne -[PERSON_NAME][GEOGRAPHIC_DATA]" at bounding box center [99, 307] width 120 height 48
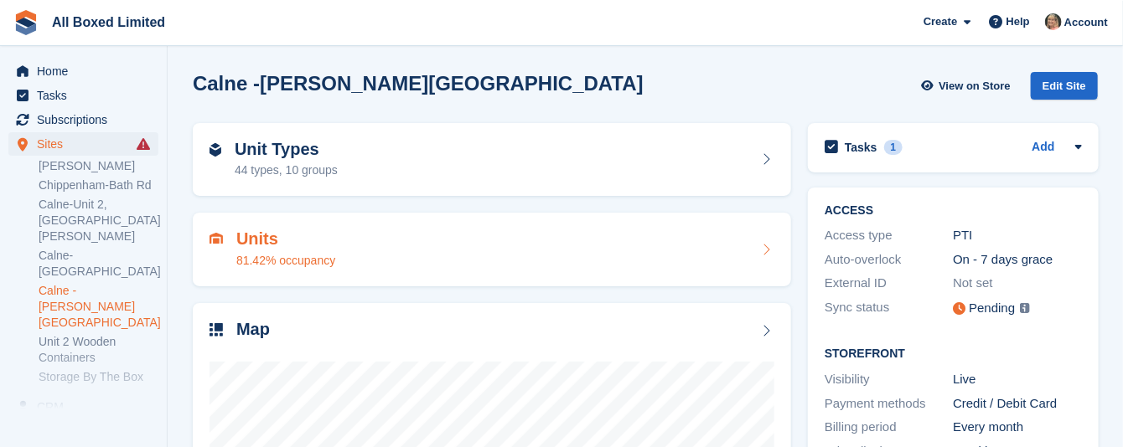
scroll to position [251, 0]
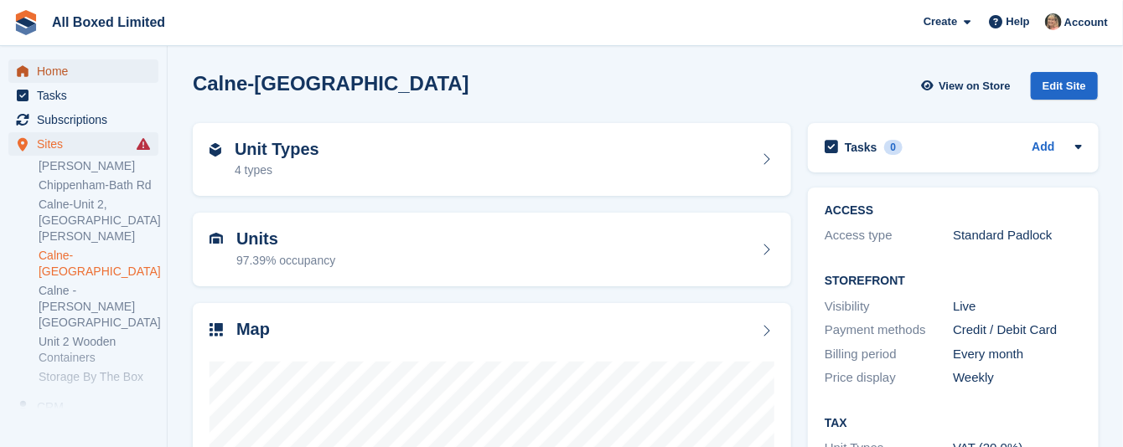
click at [54, 72] on span "Home" at bounding box center [87, 70] width 101 height 23
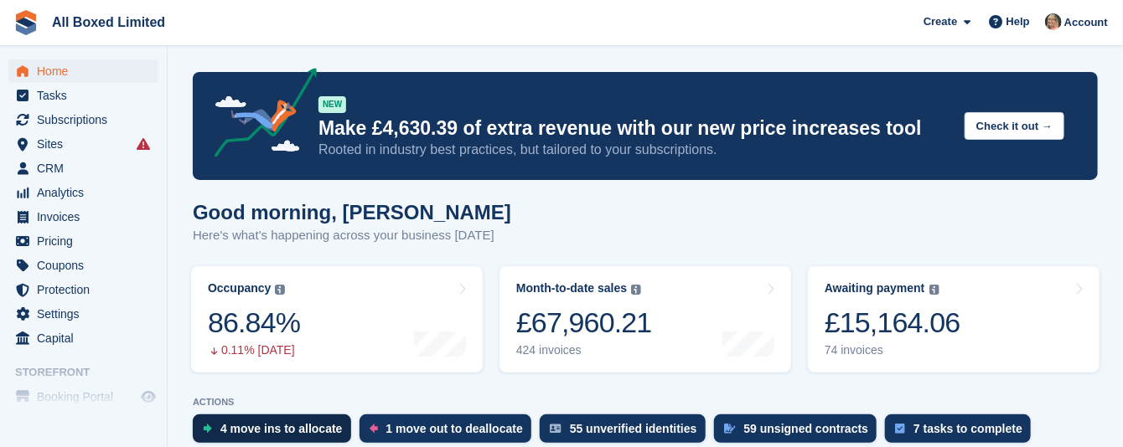
click at [299, 429] on div "4 move ins to allocate" at bounding box center [281, 428] width 122 height 13
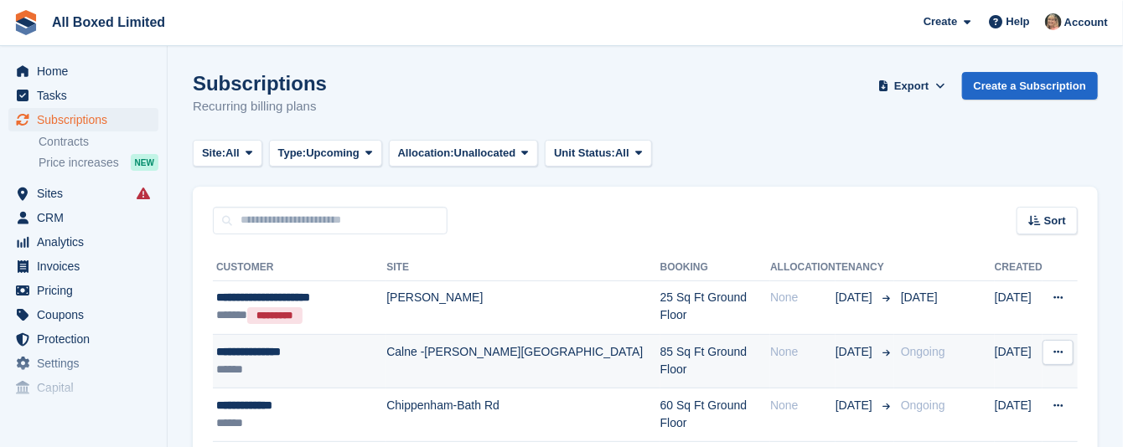
click at [278, 351] on div "**********" at bounding box center [301, 352] width 170 height 18
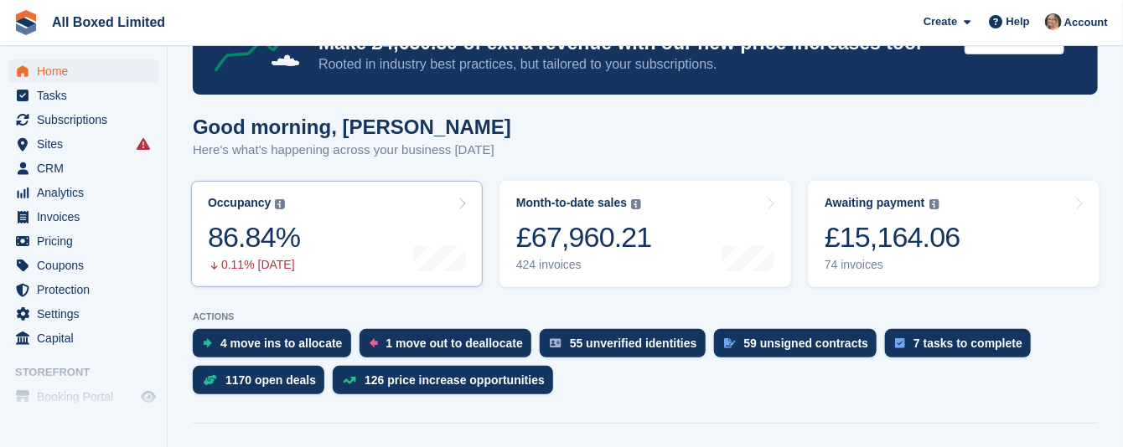
scroll to position [126, 0]
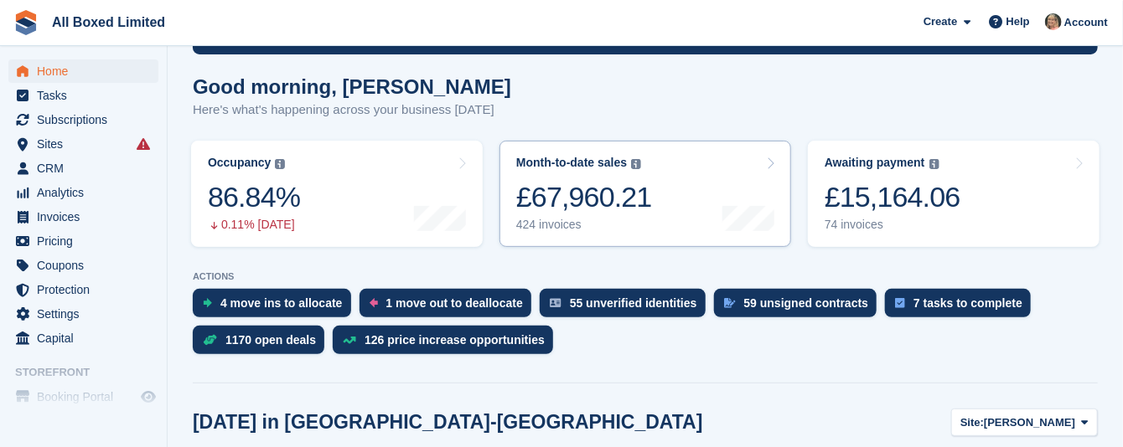
click at [524, 225] on div "424 invoices" at bounding box center [584, 225] width 136 height 14
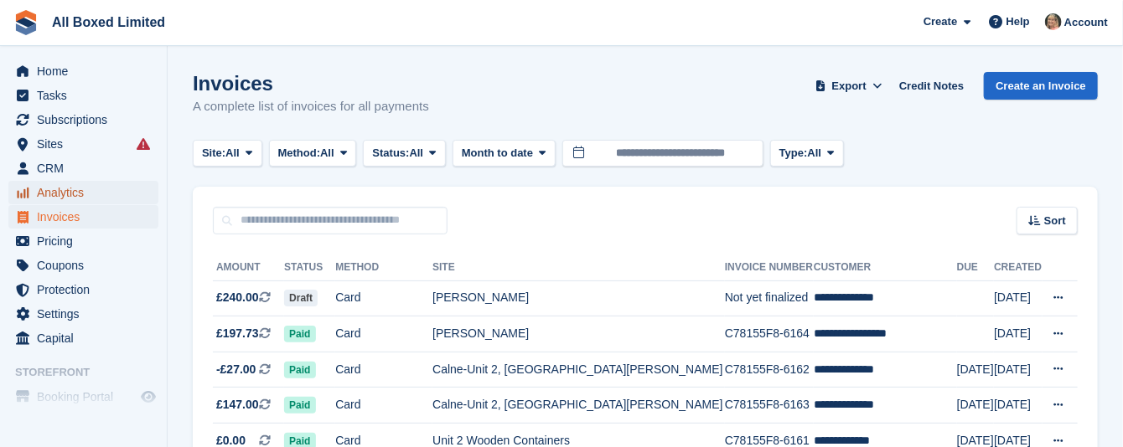
click at [69, 191] on span "Analytics" at bounding box center [87, 192] width 101 height 23
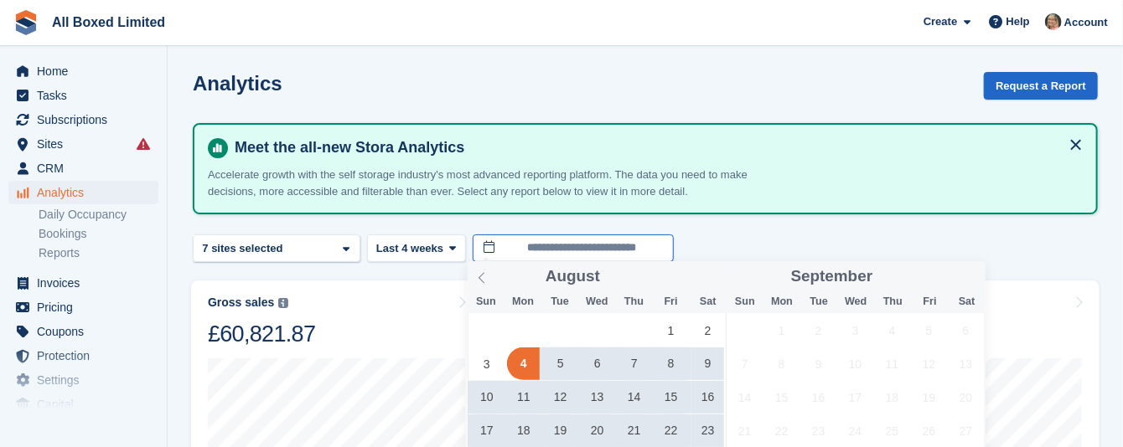
click at [514, 246] on input "**********" at bounding box center [572, 249] width 201 height 28
click at [677, 328] on span "1" at bounding box center [670, 330] width 33 height 33
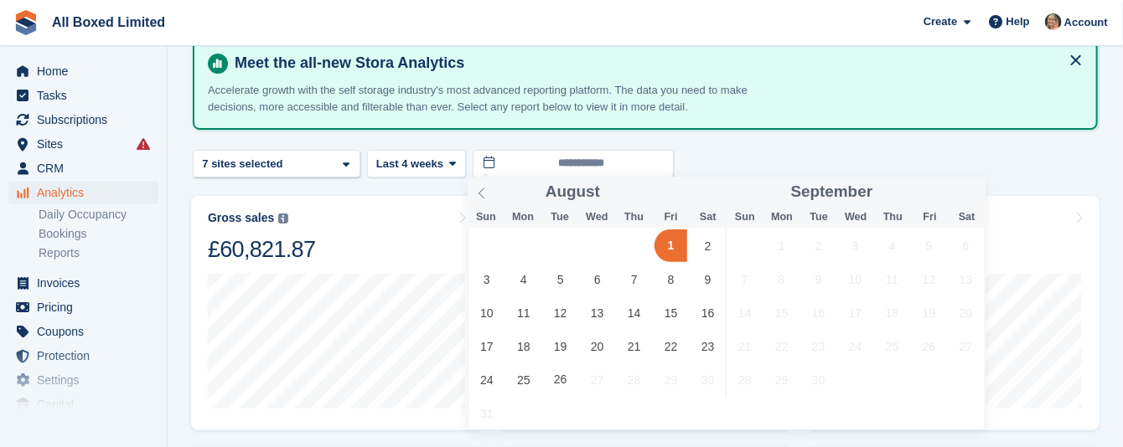
scroll to position [126, 0]
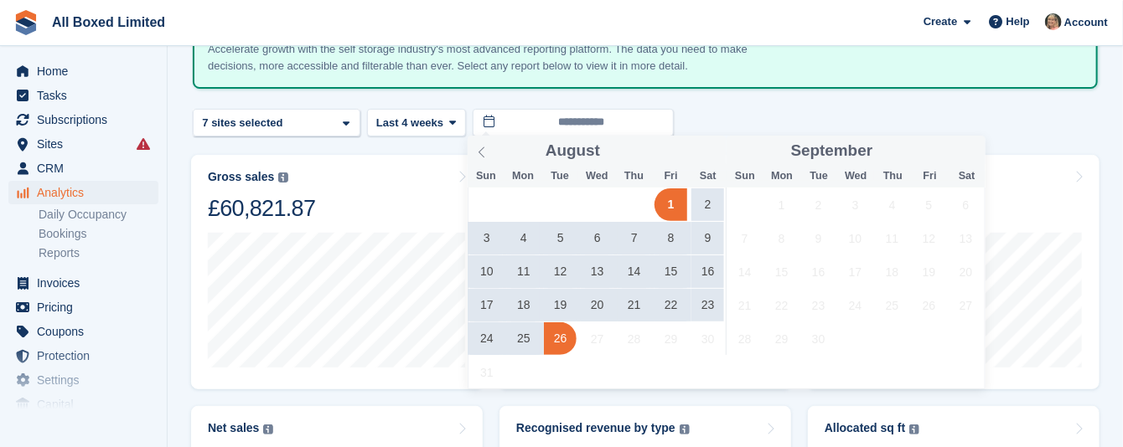
click at [547, 341] on span "26" at bounding box center [560, 339] width 33 height 33
type input "**********"
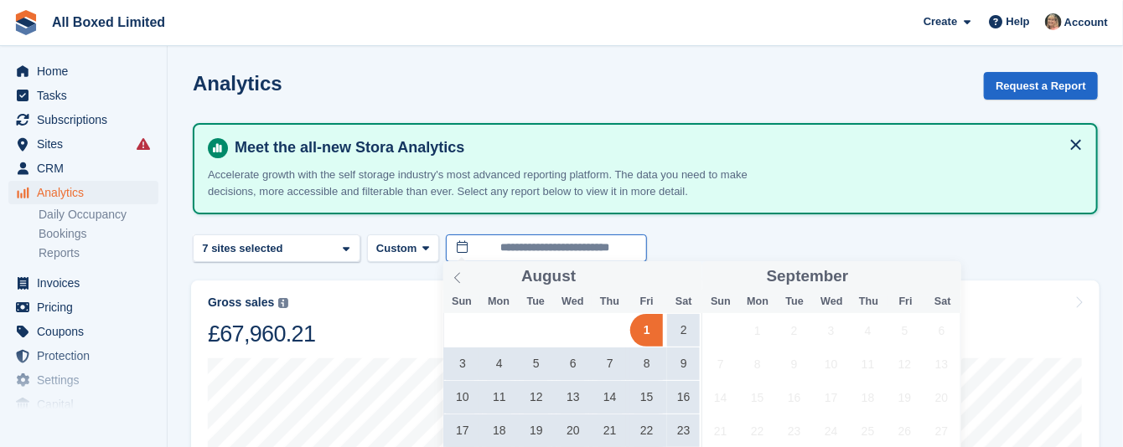
click at [503, 246] on input "**********" at bounding box center [546, 249] width 201 height 28
click at [457, 278] on icon at bounding box center [458, 278] width 12 height 12
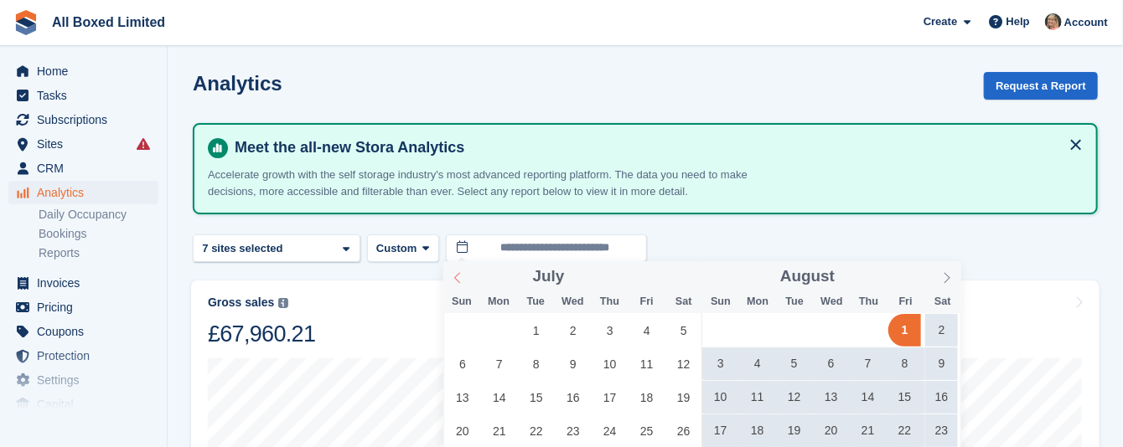
click at [457, 278] on icon at bounding box center [458, 278] width 12 height 12
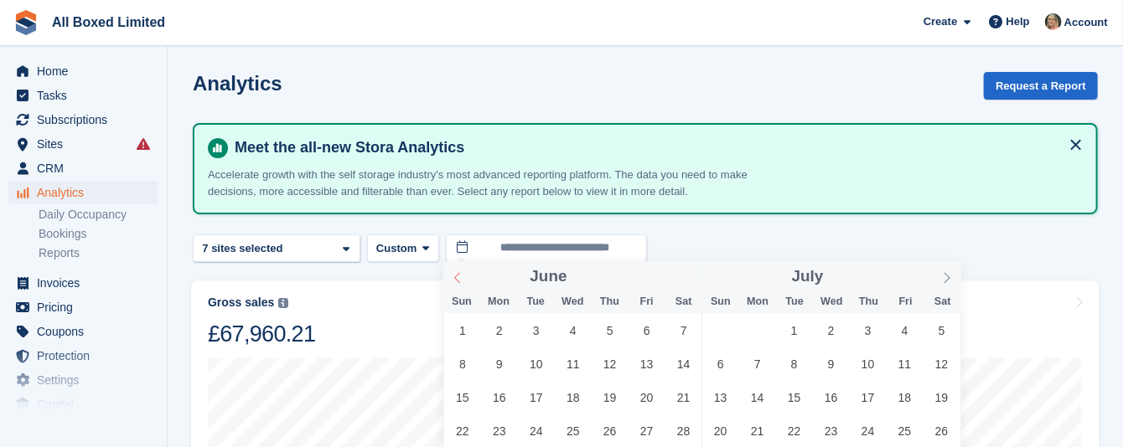
click at [457, 278] on icon at bounding box center [458, 278] width 12 height 12
click at [608, 331] on span "1" at bounding box center [609, 330] width 33 height 33
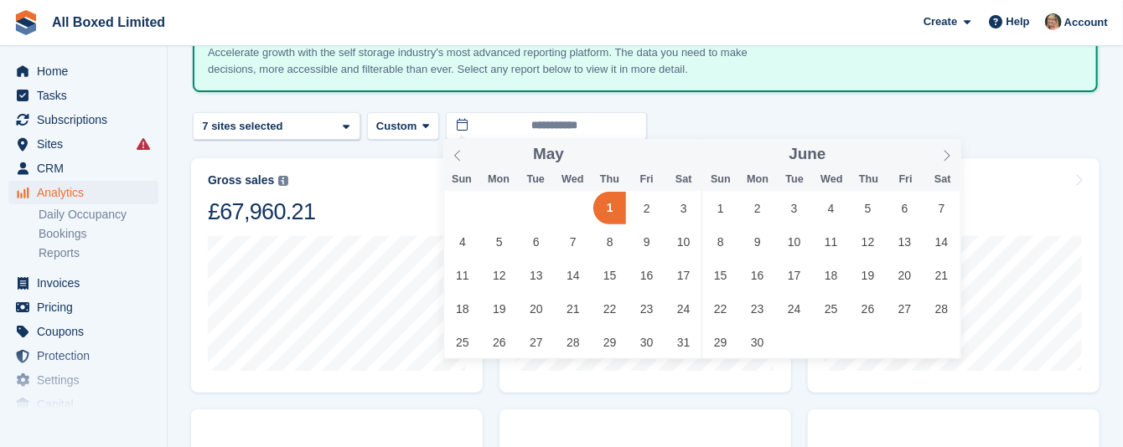
scroll to position [251, 0]
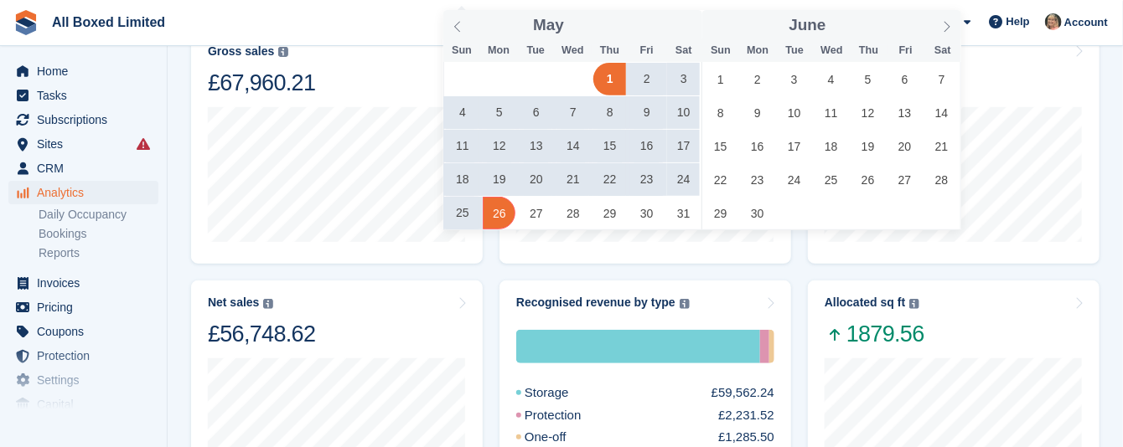
click at [495, 213] on span "26" at bounding box center [499, 213] width 33 height 33
type input "**********"
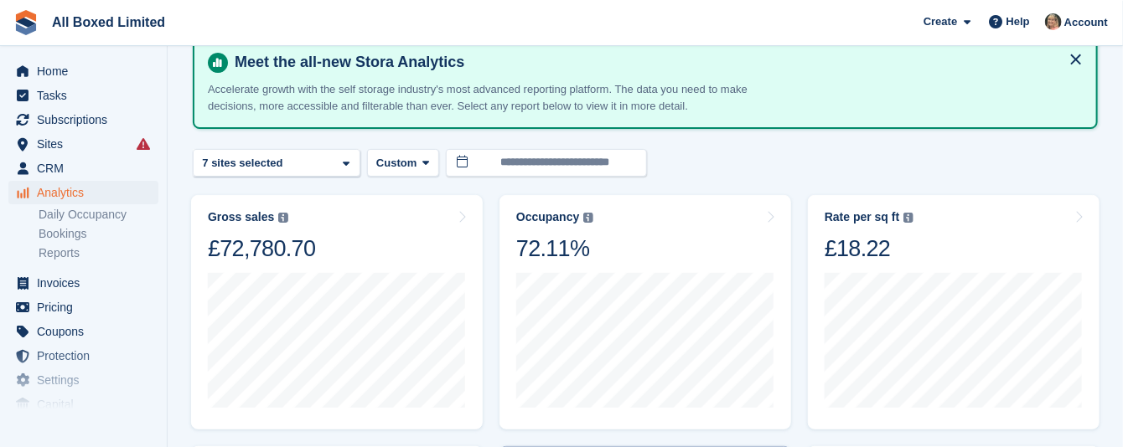
scroll to position [126, 0]
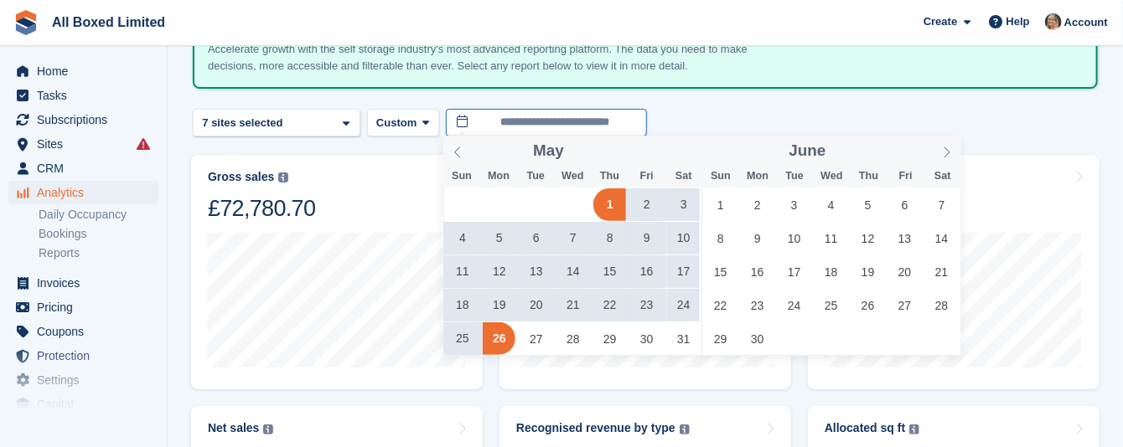
click at [585, 119] on input "**********" at bounding box center [546, 123] width 201 height 28
click at [718, 199] on span "1" at bounding box center [720, 204] width 33 height 33
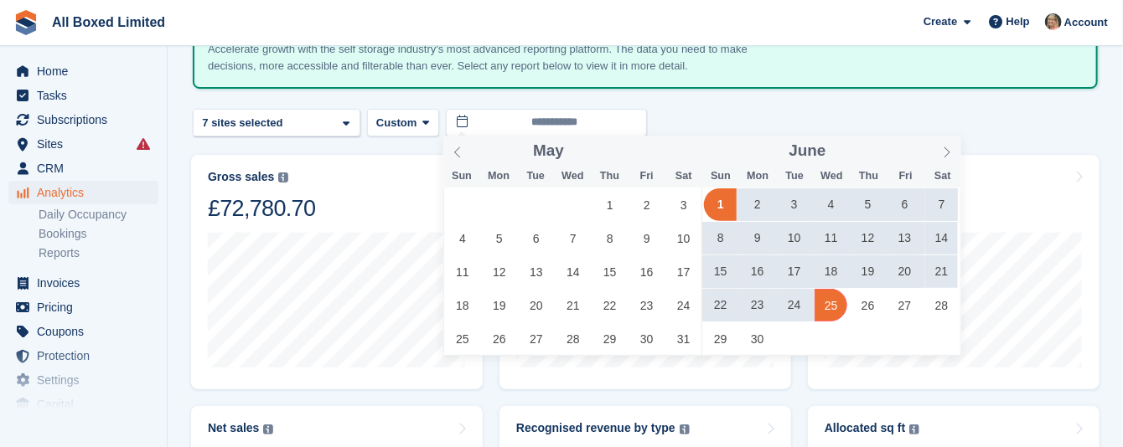
click at [831, 306] on span "25" at bounding box center [830, 305] width 33 height 33
type input "**********"
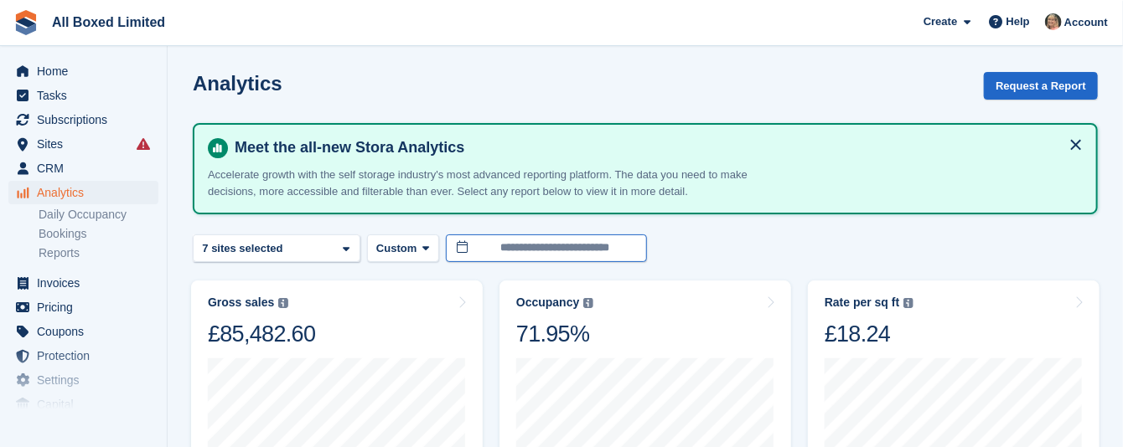
click at [623, 247] on input "**********" at bounding box center [546, 249] width 201 height 28
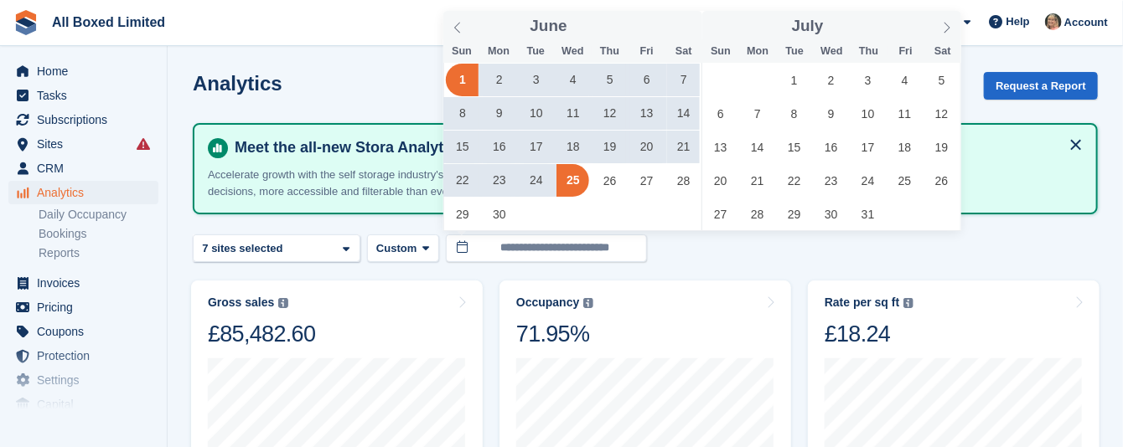
click at [458, 70] on span "1" at bounding box center [462, 80] width 33 height 33
click at [619, 183] on span "26" at bounding box center [609, 180] width 33 height 33
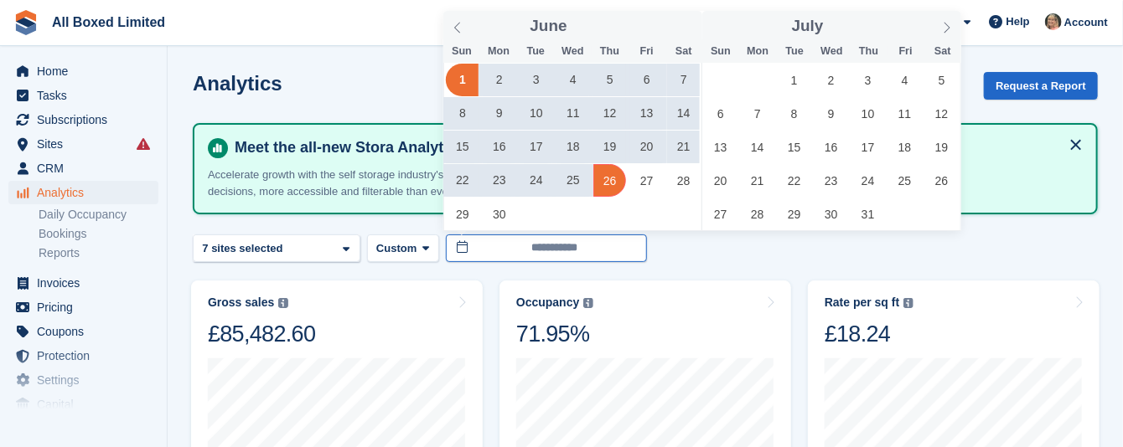
type input "**********"
click at [501, 247] on input "**********" at bounding box center [546, 249] width 201 height 28
click at [798, 76] on span "1" at bounding box center [793, 80] width 33 height 33
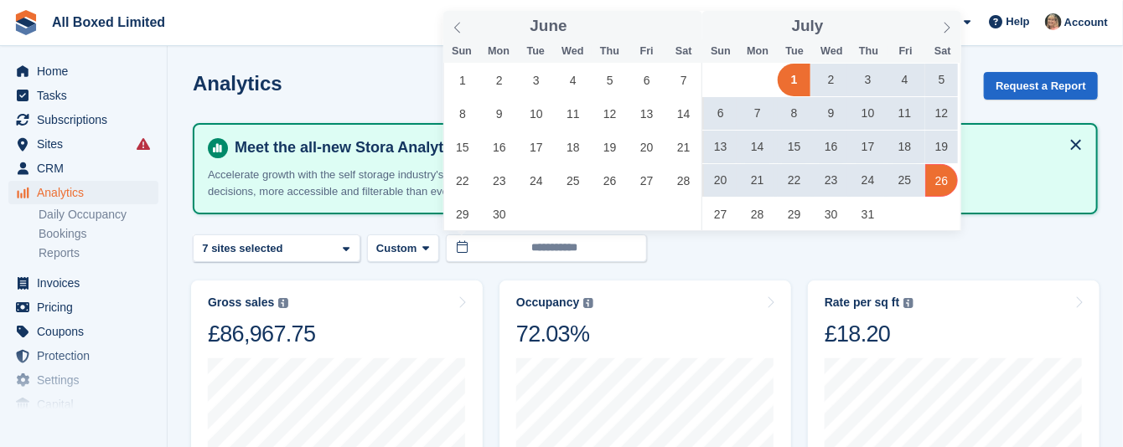
click at [940, 180] on span "26" at bounding box center [941, 180] width 33 height 33
type input "**********"
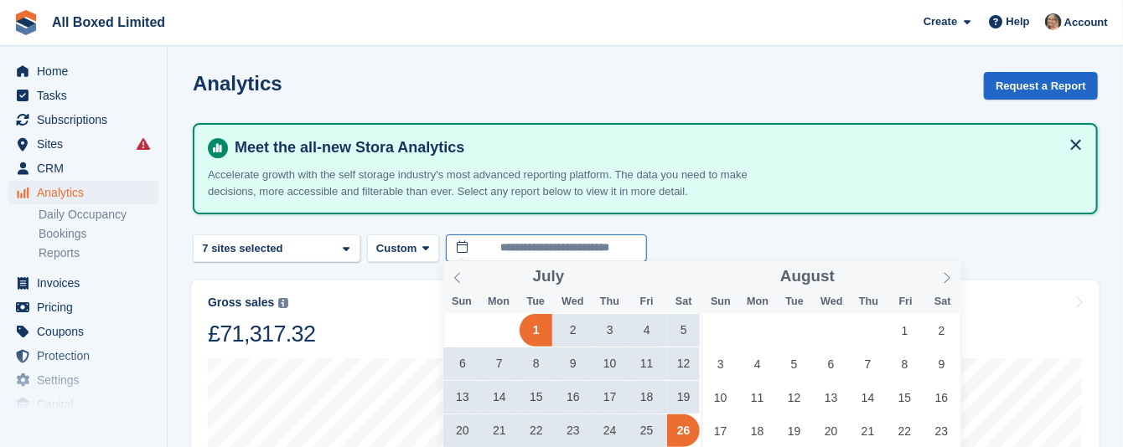
click at [493, 244] on input "**********" at bounding box center [546, 249] width 201 height 28
click at [901, 327] on span "1" at bounding box center [904, 330] width 33 height 33
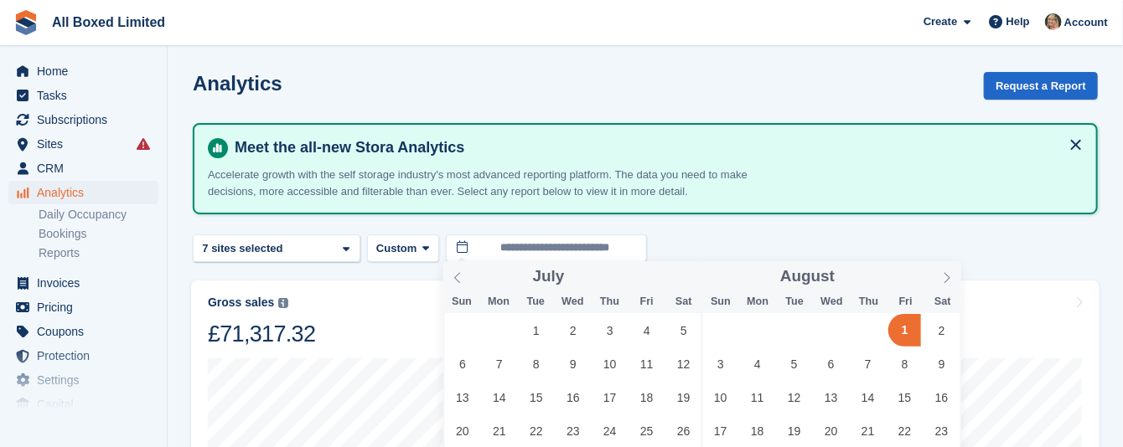
type input "**********"
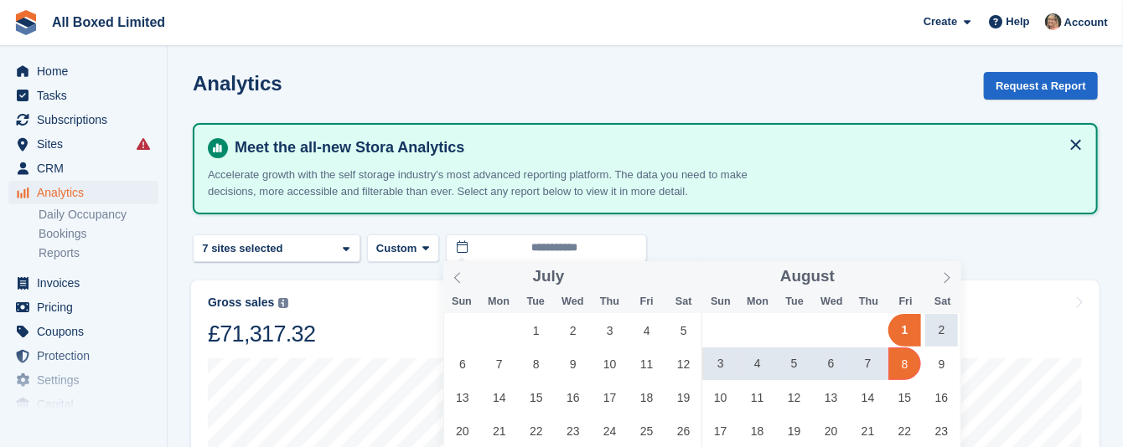
scroll to position [126, 0]
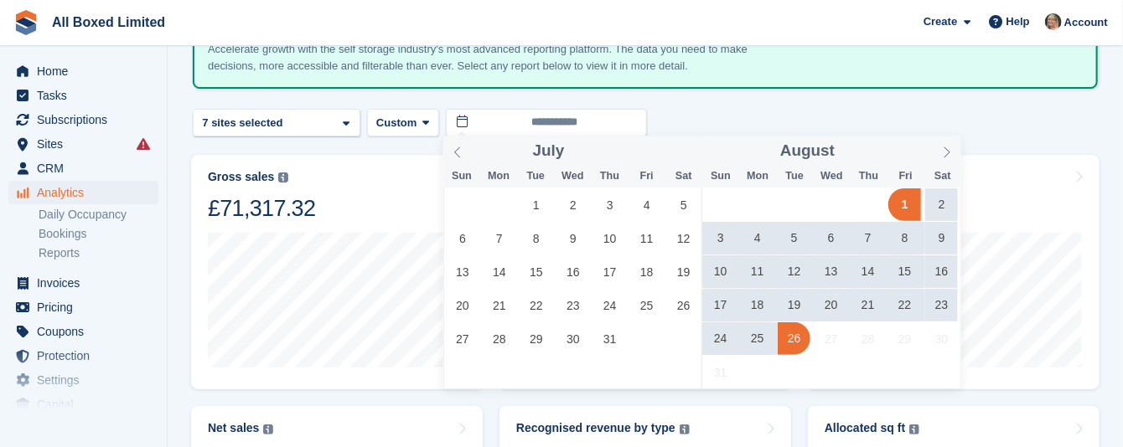
click at [790, 345] on span "26" at bounding box center [793, 339] width 33 height 33
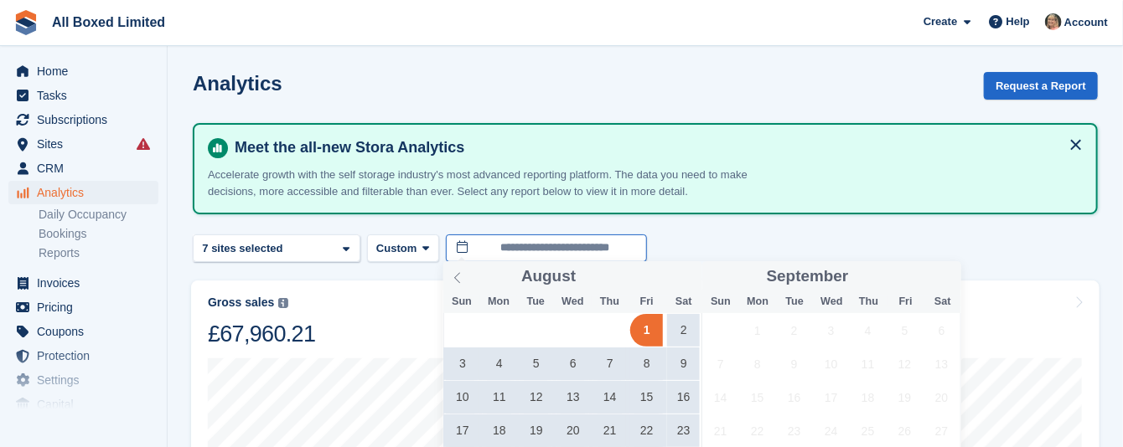
click at [623, 240] on input "**********" at bounding box center [546, 249] width 201 height 28
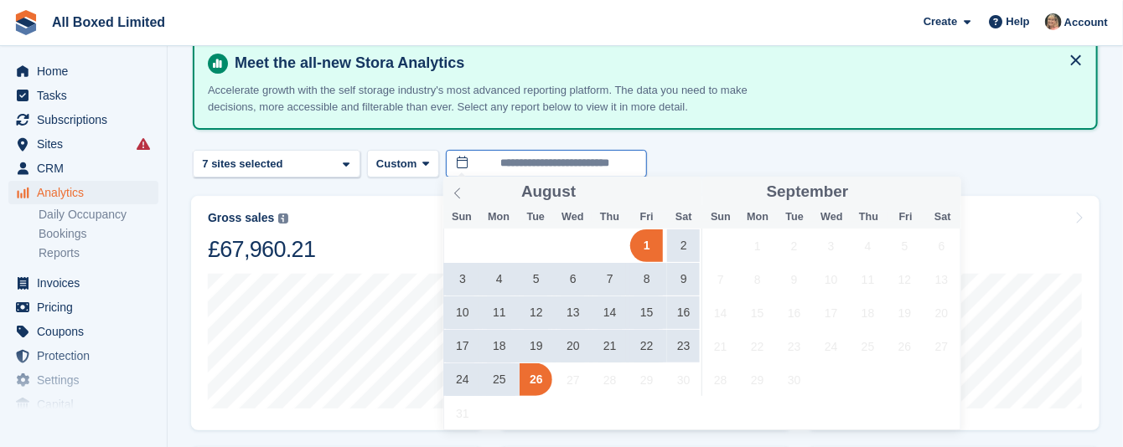
scroll to position [126, 0]
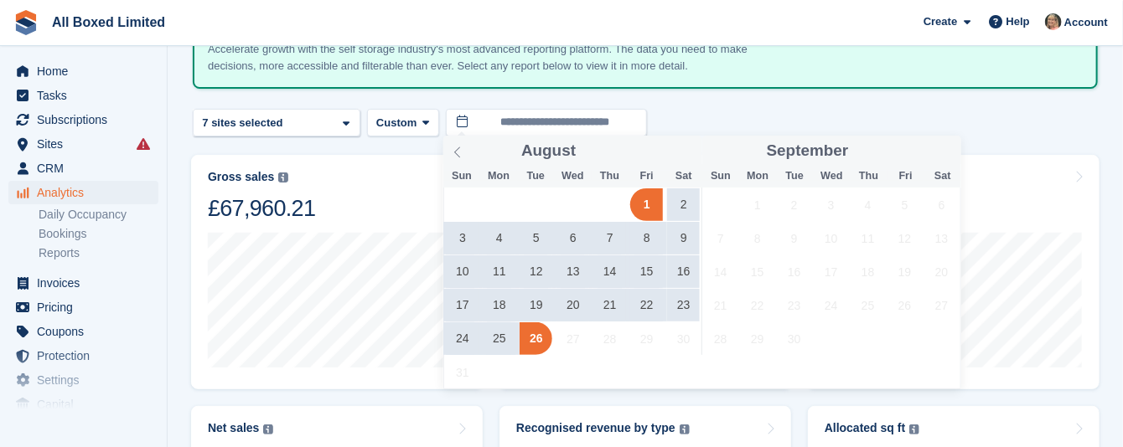
click at [641, 203] on span "1" at bounding box center [646, 204] width 33 height 33
type input "**********"
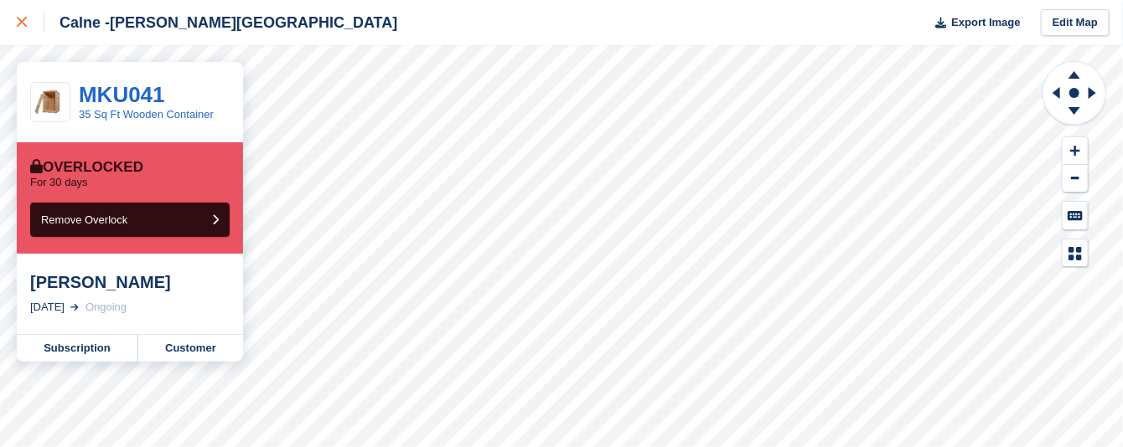
click at [23, 20] on icon at bounding box center [22, 22] width 10 height 10
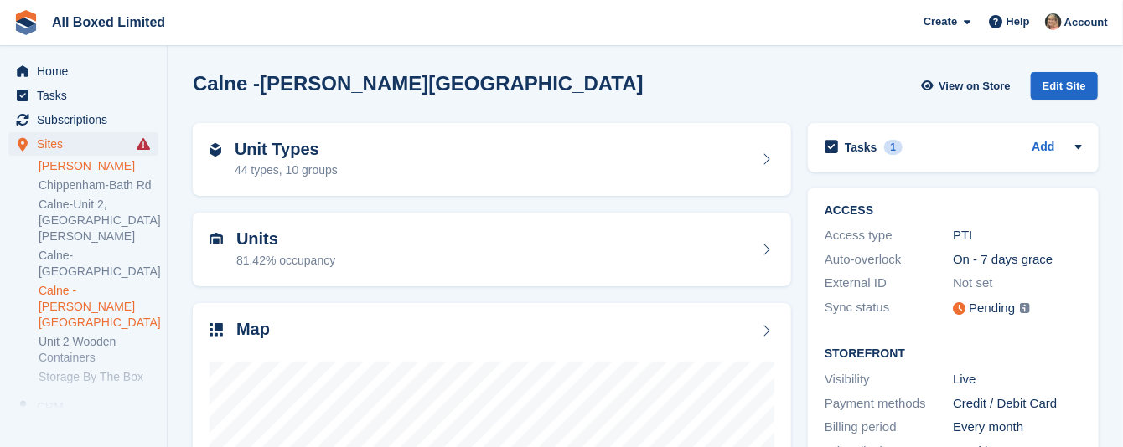
click at [100, 166] on link "[PERSON_NAME]" at bounding box center [99, 166] width 120 height 16
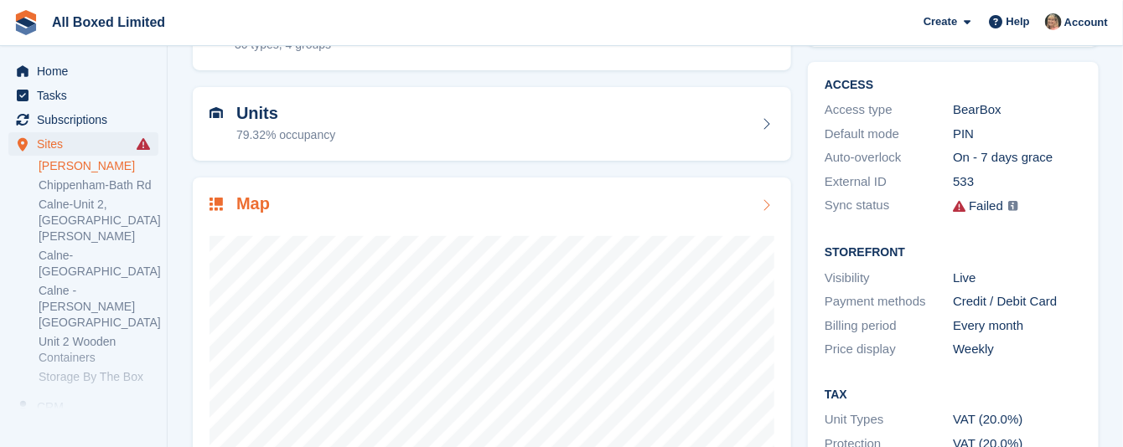
scroll to position [251, 0]
